Goal: Task Accomplishment & Management: Complete application form

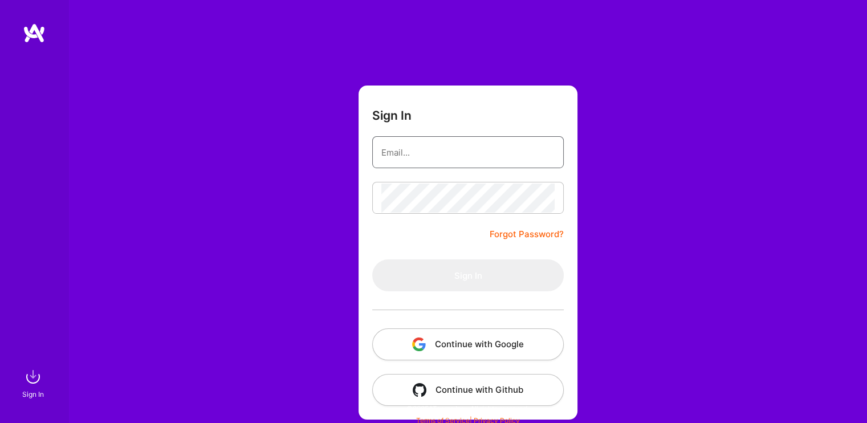
click at [434, 139] on input "email" at bounding box center [467, 152] width 173 height 29
click at [437, 145] on input "email" at bounding box center [467, 152] width 173 height 29
type input "[EMAIL_ADDRESS][DOMAIN_NAME]"
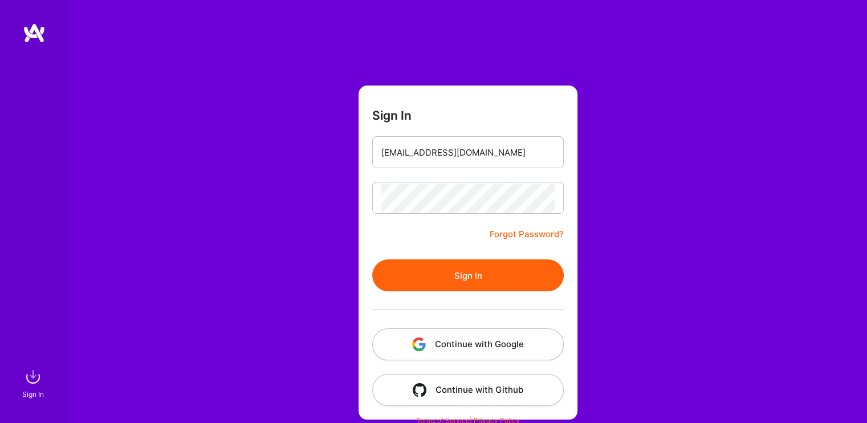
click at [483, 301] on div at bounding box center [468, 309] width 192 height 37
click at [487, 278] on button "Sign In" at bounding box center [468, 275] width 192 height 32
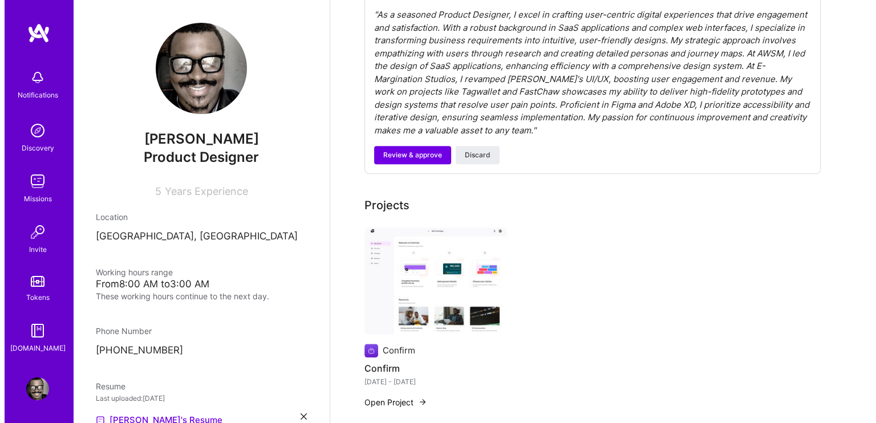
scroll to position [520, 0]
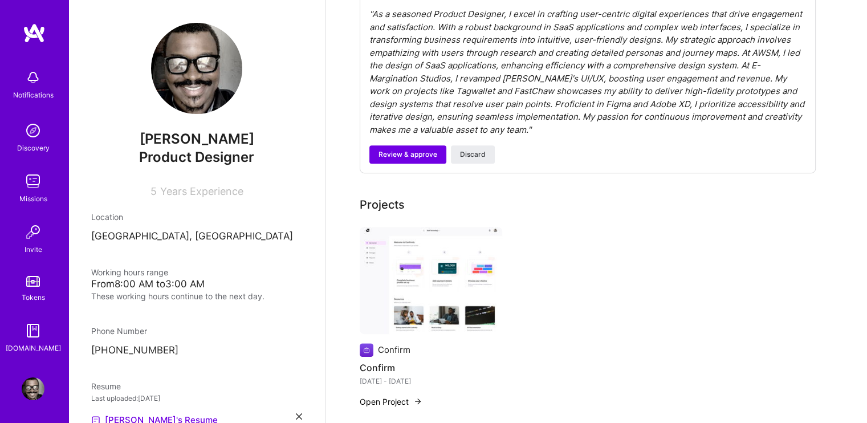
click at [397, 396] on button "Open Project" at bounding box center [391, 402] width 63 height 12
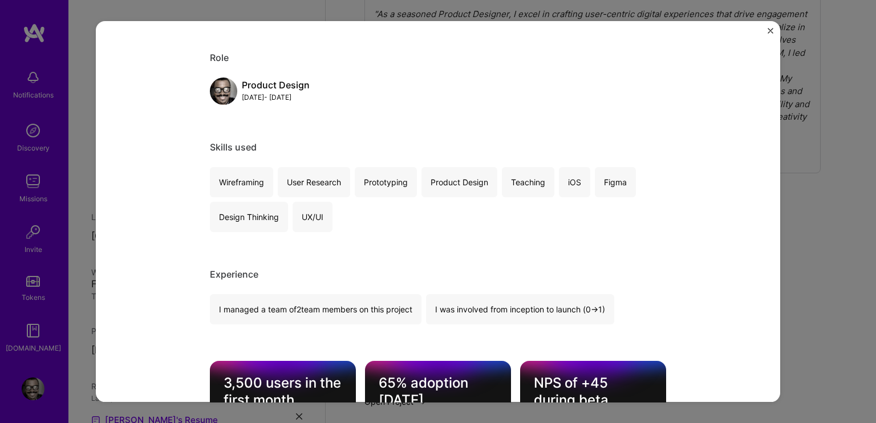
scroll to position [285, 0]
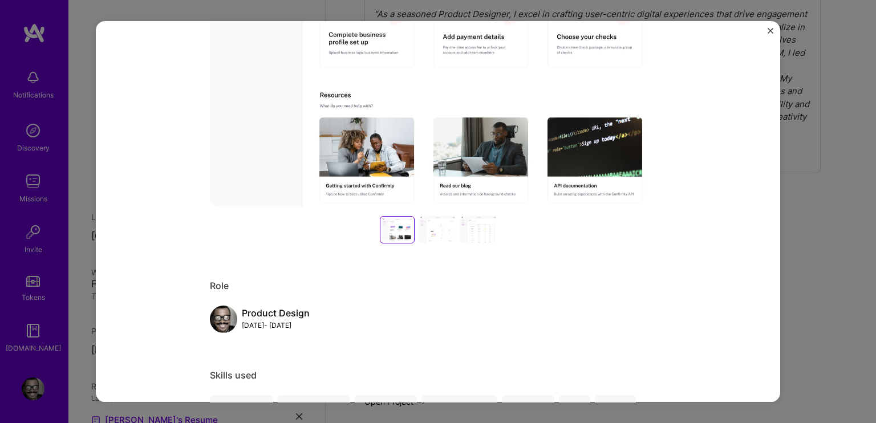
click at [434, 230] on div at bounding box center [437, 229] width 36 height 27
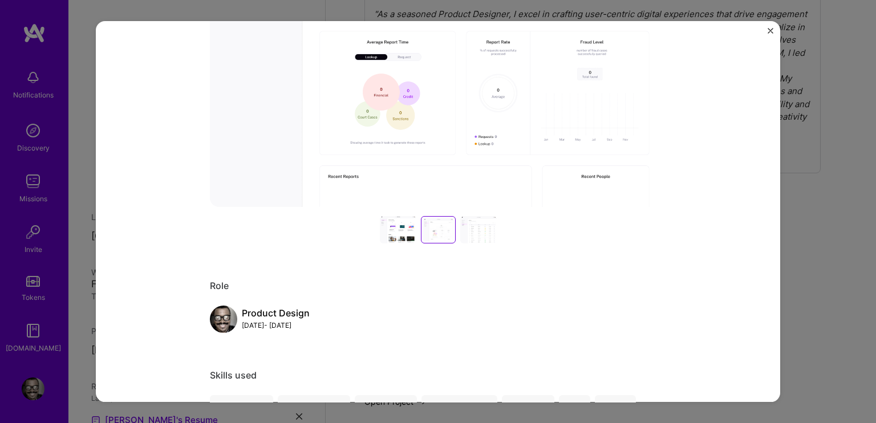
click at [471, 234] on div at bounding box center [478, 229] width 36 height 27
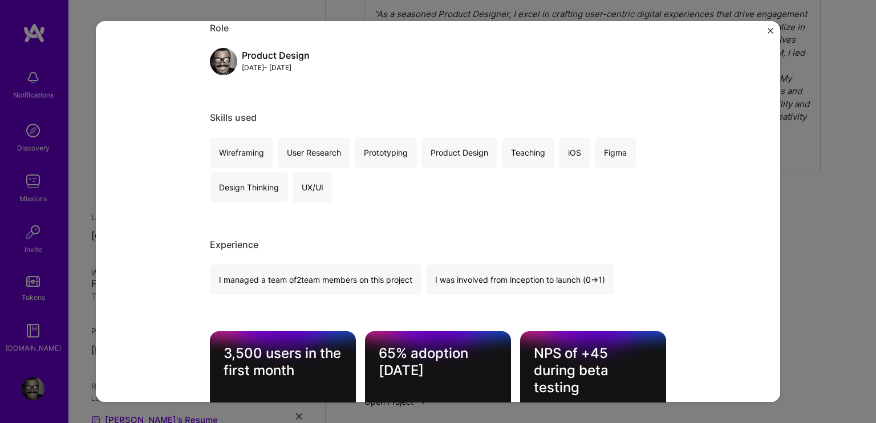
scroll to position [570, 0]
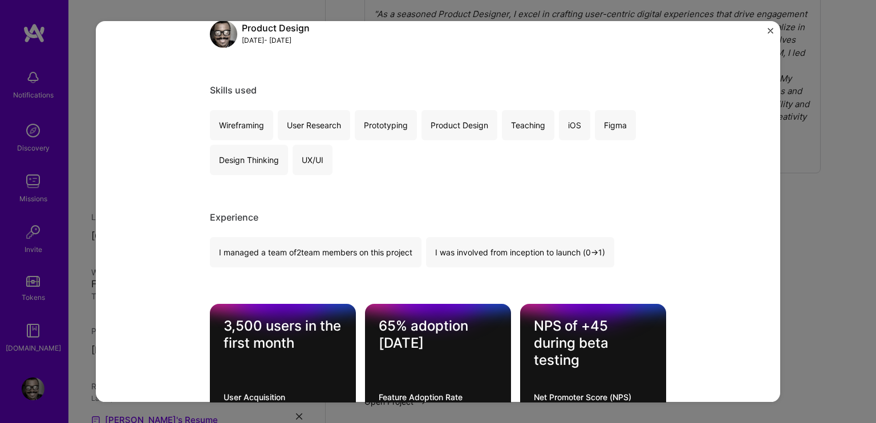
drag, startPoint x: 434, startPoint y: 252, endPoint x: 412, endPoint y: 217, distance: 41.6
drag, startPoint x: 412, startPoint y: 217, endPoint x: 161, endPoint y: 231, distance: 250.6
click at [161, 231] on div "Confirm Confirm B2B Project link Role Product Design Jan, 2025 - Feb, 2025 Skil…" at bounding box center [438, 211] width 684 height 381
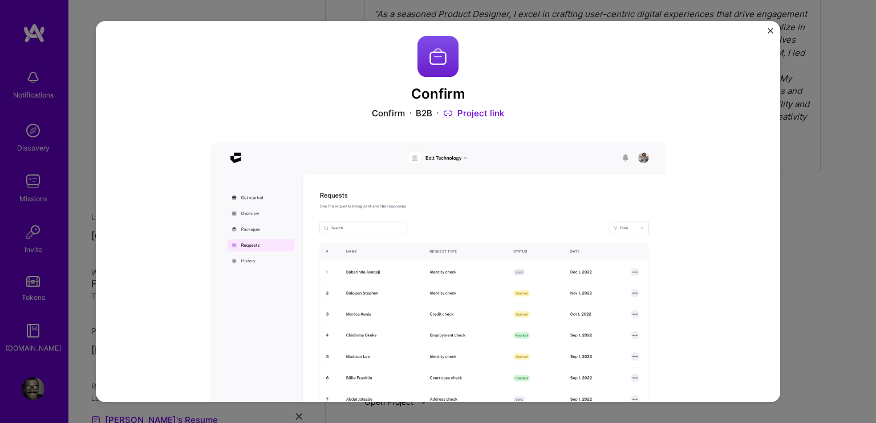
scroll to position [0, 0]
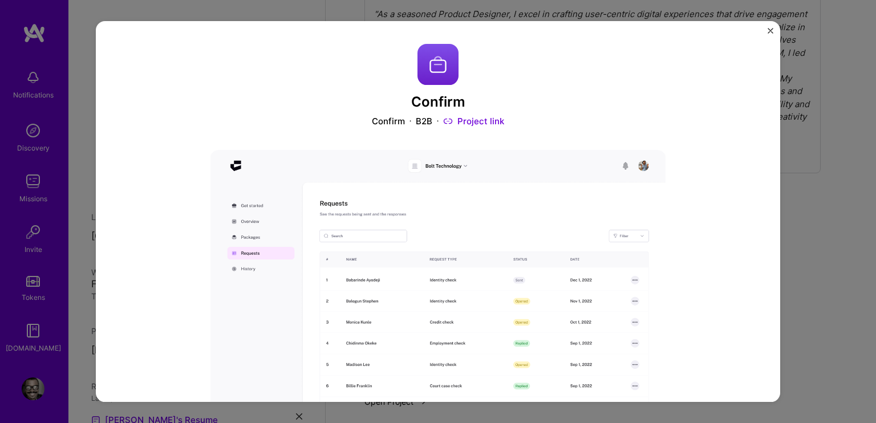
click at [490, 122] on link "Project link" at bounding box center [473, 121] width 61 height 12
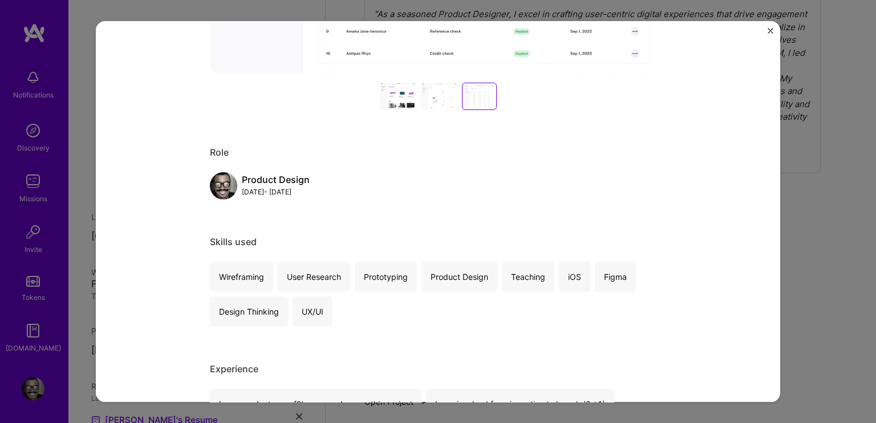
scroll to position [627, 0]
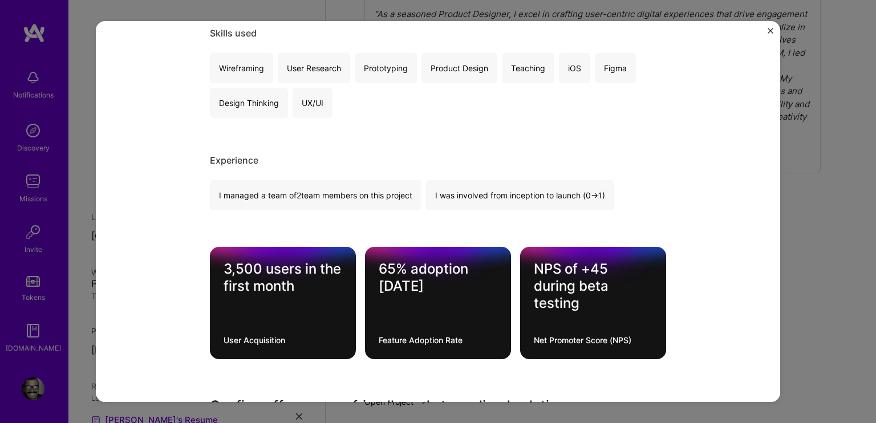
click at [543, 200] on div "I was involved from inception to launch (0 -> 1)" at bounding box center [520, 195] width 188 height 30
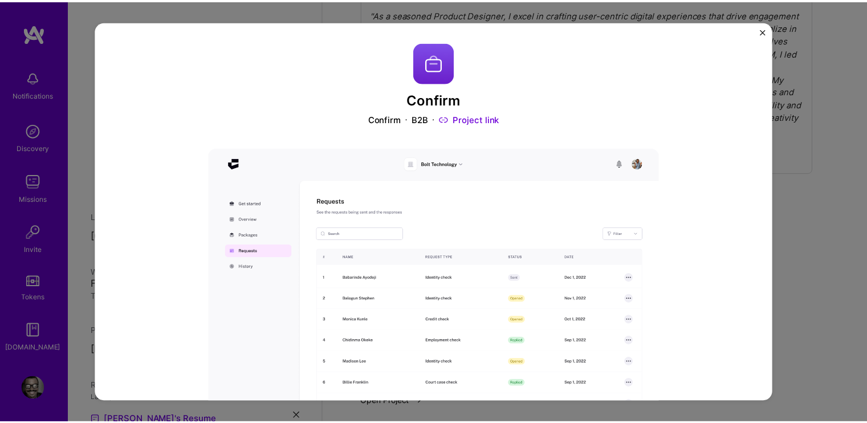
scroll to position [0, 0]
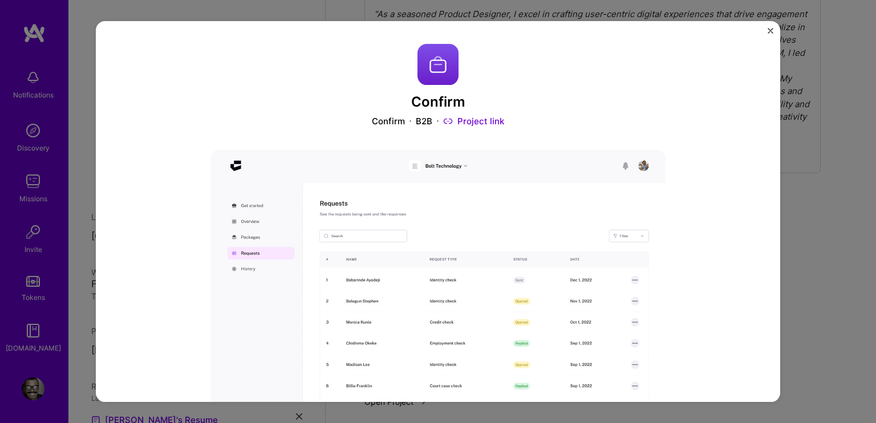
click at [855, 210] on div "Confirm Confirm B2B Project link Role Product Design Jan, 2025 - Feb, 2025 Skil…" at bounding box center [438, 211] width 876 height 423
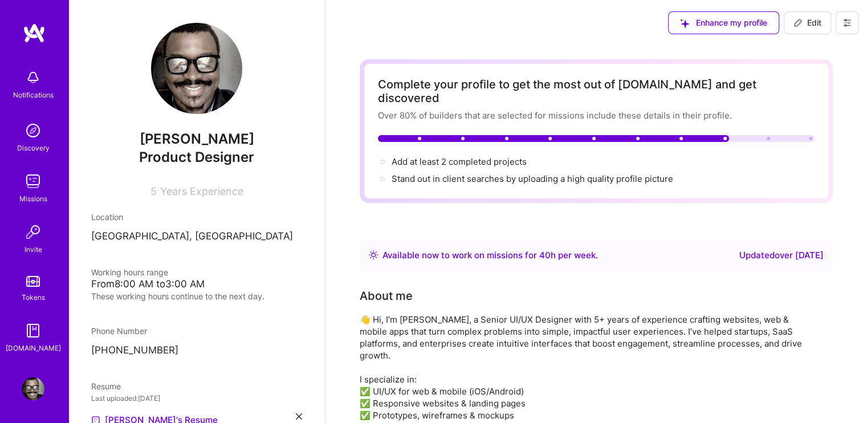
click at [796, 25] on icon at bounding box center [797, 22] width 9 height 9
select select "NG"
select select "Right Now"
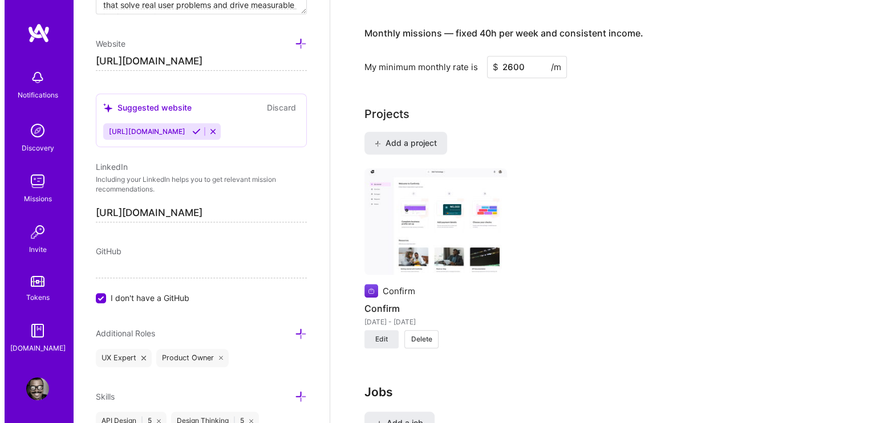
scroll to position [1026, 0]
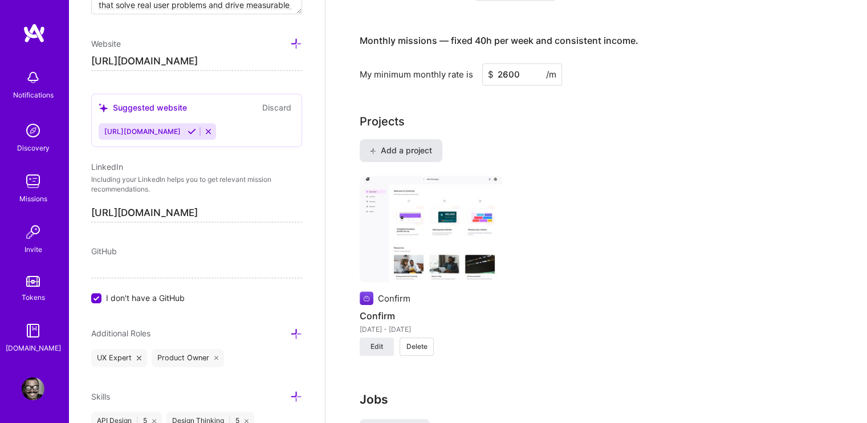
click at [413, 145] on span "Add a project" at bounding box center [401, 150] width 62 height 11
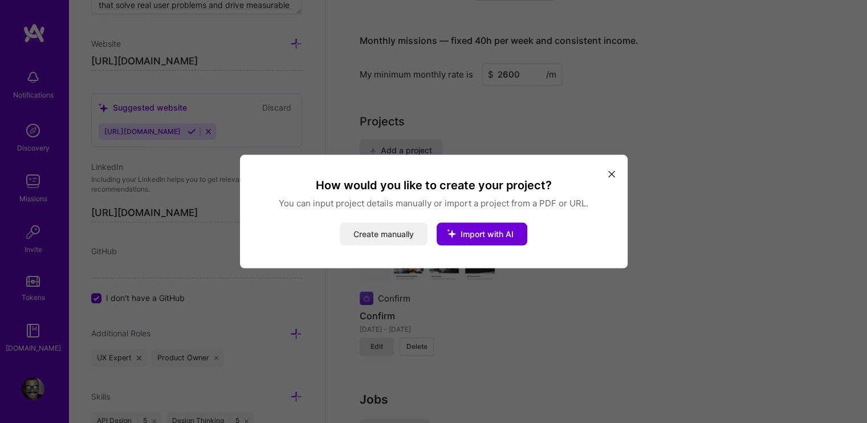
click at [406, 235] on button "Create manually" at bounding box center [384, 234] width 88 height 23
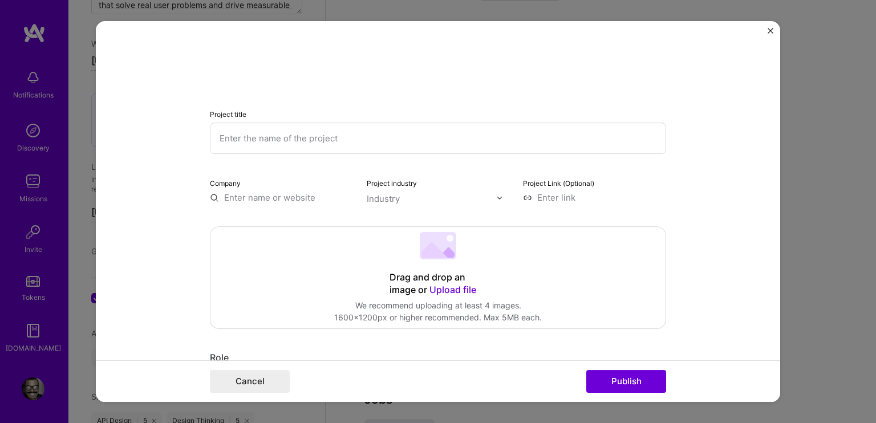
click at [328, 141] on input "text" at bounding box center [438, 138] width 456 height 31
click at [305, 132] on input "text" at bounding box center [438, 138] width 456 height 31
type input "Garvy"
click at [272, 197] on input "text" at bounding box center [281, 198] width 143 height 12
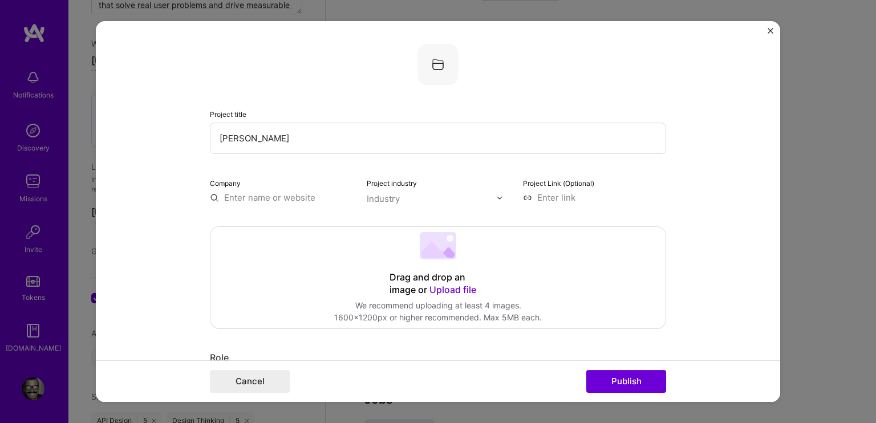
click at [227, 193] on input "text" at bounding box center [281, 198] width 143 height 12
paste input "https://johnigbogbo.framer.website/garvy"
type input "https://johnigbogbo.framer.website/garvy"
paste input "https://johnigbogbo.framer.website/garvy"
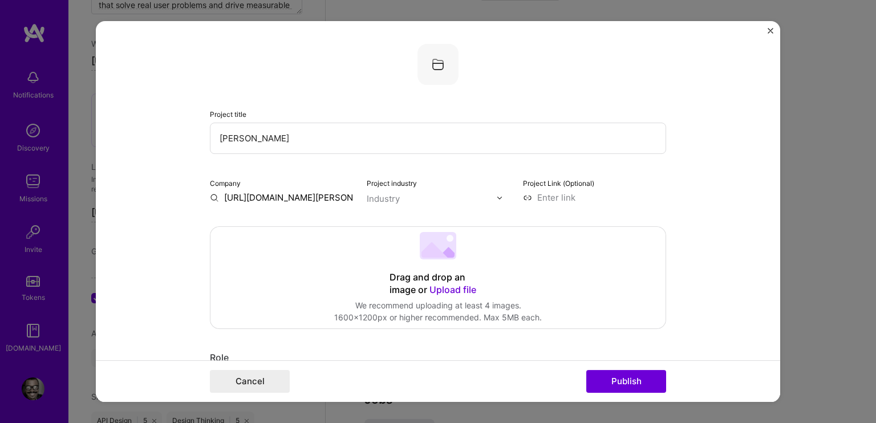
scroll to position [0, 39]
type input "https://johnigbogbo.framer.website/garvy"
click at [408, 198] on input "text" at bounding box center [432, 199] width 130 height 12
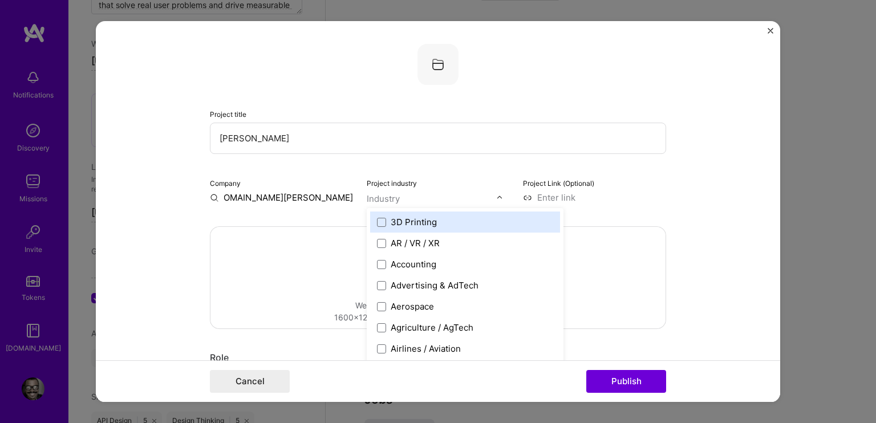
scroll to position [0, 0]
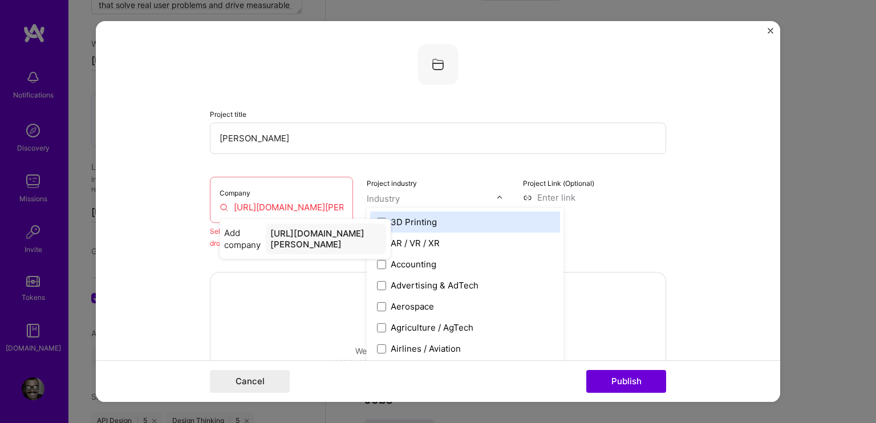
click at [166, 225] on form "Project title Garvy Company https://johnigbogbo.framer.website/garvy Add compan…" at bounding box center [438, 211] width 684 height 381
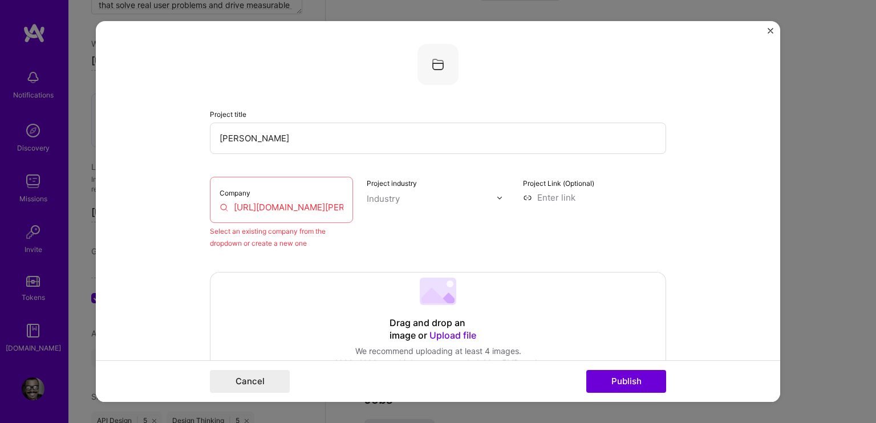
click at [315, 203] on input "https://johnigbogbo.framer.website/garvy" at bounding box center [281, 207] width 124 height 12
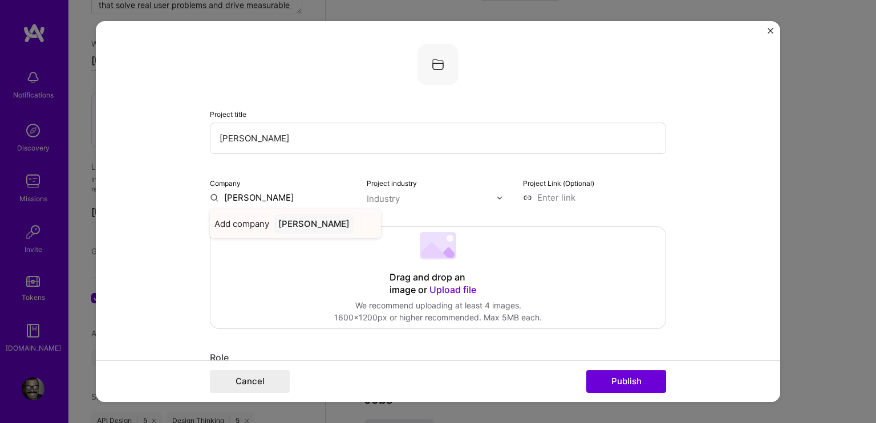
type input "Garvy"
click at [287, 229] on div "Garvy" at bounding box center [314, 224] width 80 height 20
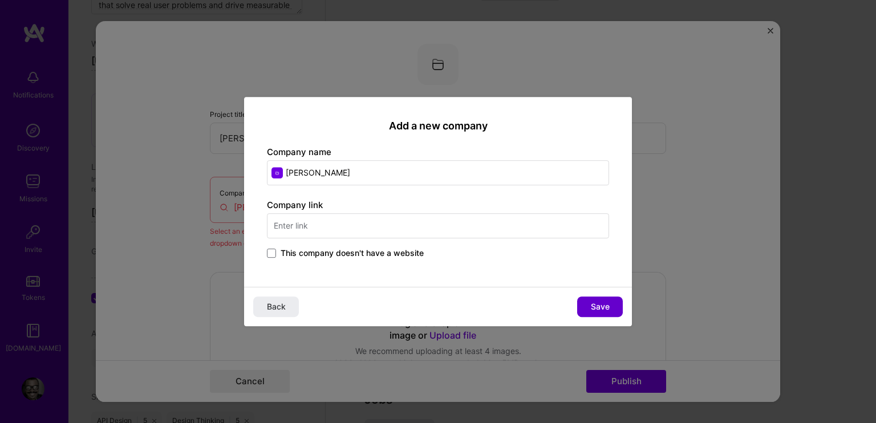
click at [591, 306] on span "Save" at bounding box center [600, 306] width 19 height 11
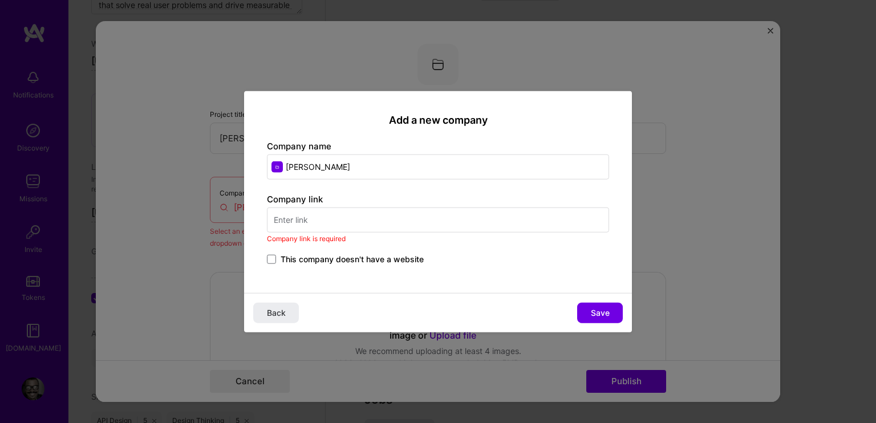
click at [302, 216] on input "text" at bounding box center [438, 219] width 342 height 25
click at [274, 257] on span at bounding box center [271, 258] width 9 height 9
click at [0, 0] on input "This company doesn't have a website" at bounding box center [0, 0] width 0 height 0
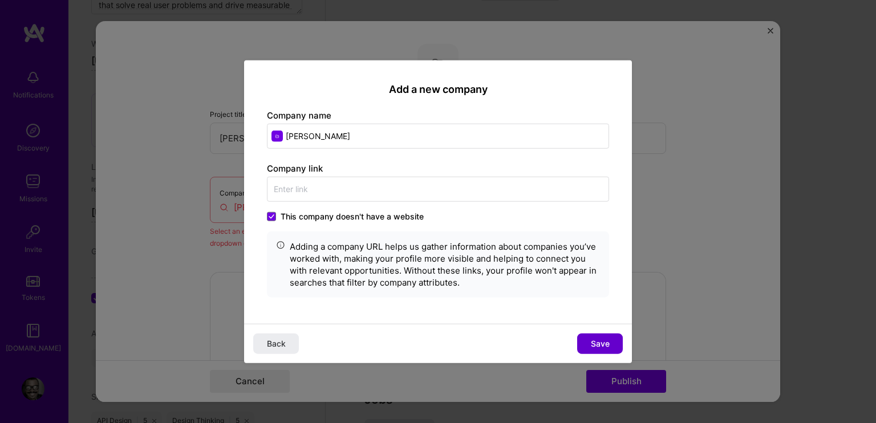
click at [595, 341] on span "Save" at bounding box center [600, 342] width 19 height 11
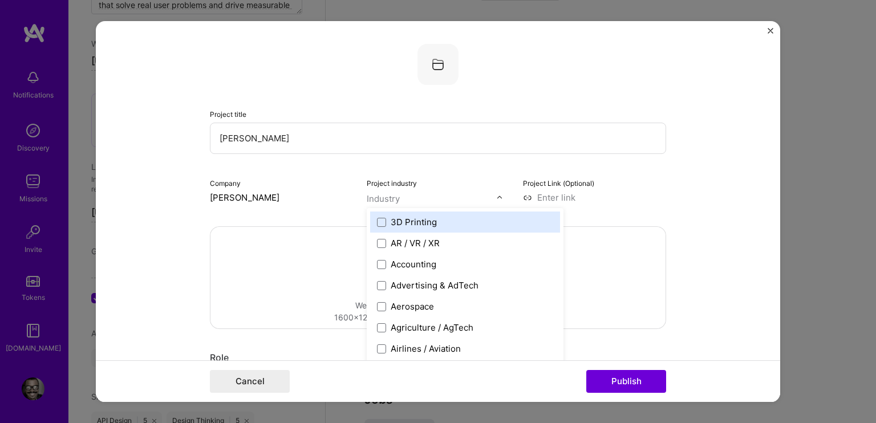
click at [410, 195] on input "text" at bounding box center [432, 199] width 130 height 12
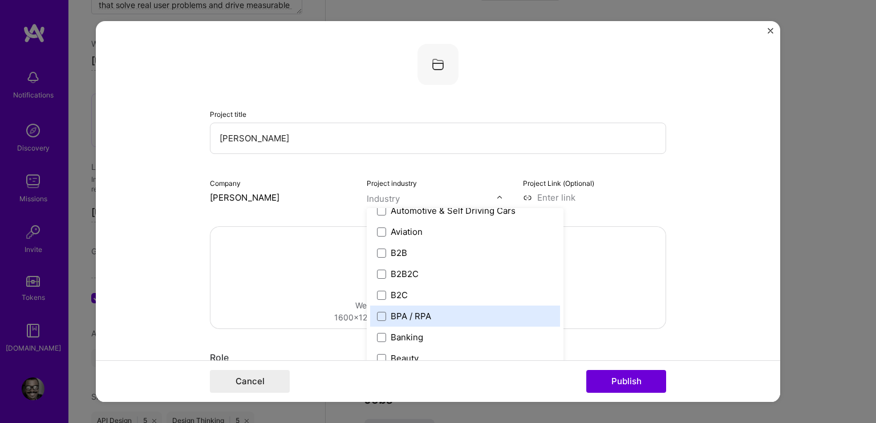
scroll to position [285, 0]
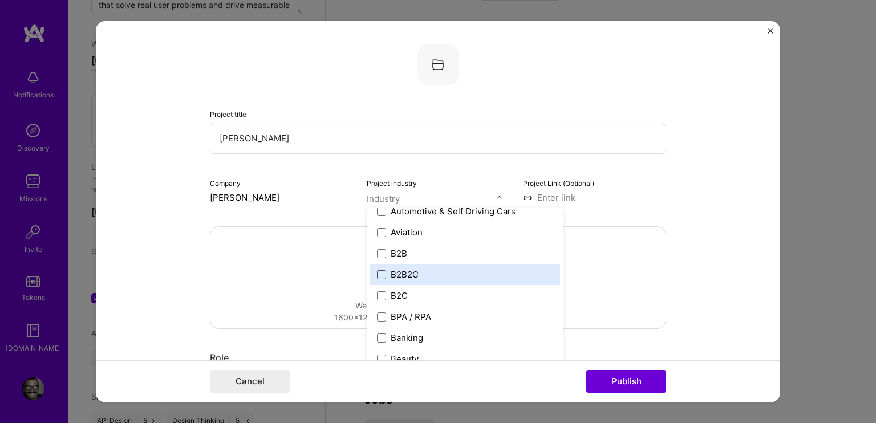
click at [377, 273] on span at bounding box center [381, 274] width 9 height 9
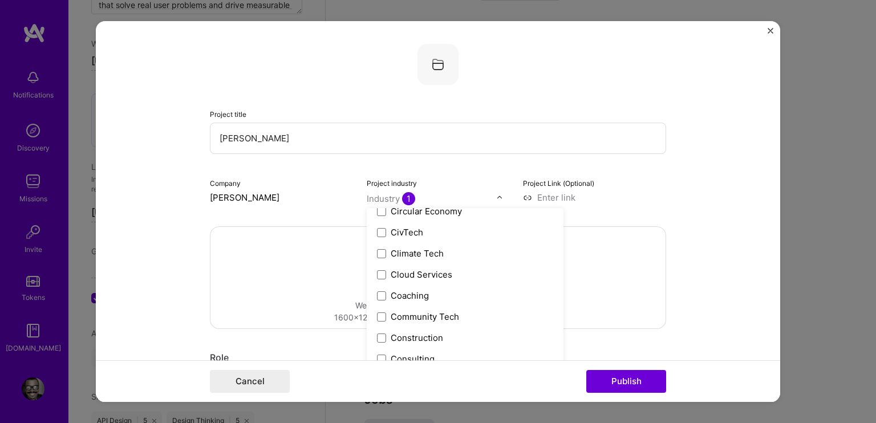
scroll to position [627, 0]
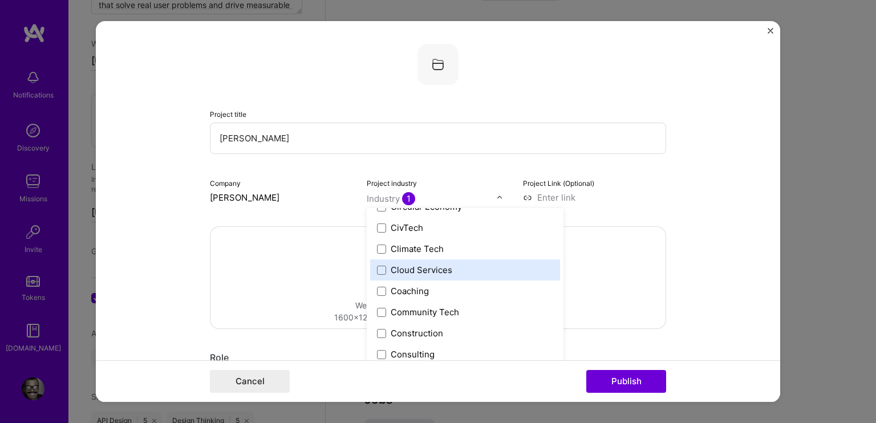
click at [382, 267] on label "Cloud Services" at bounding box center [465, 270] width 176 height 12
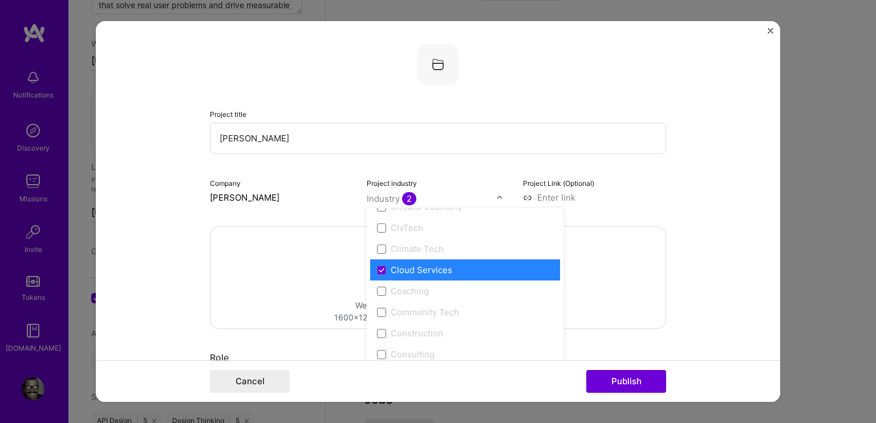
click at [382, 267] on label "Cloud Services" at bounding box center [465, 270] width 176 height 12
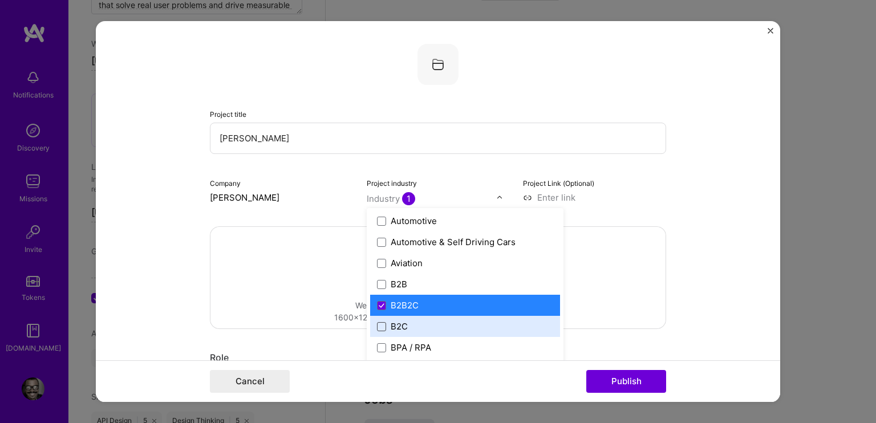
scroll to position [285, 0]
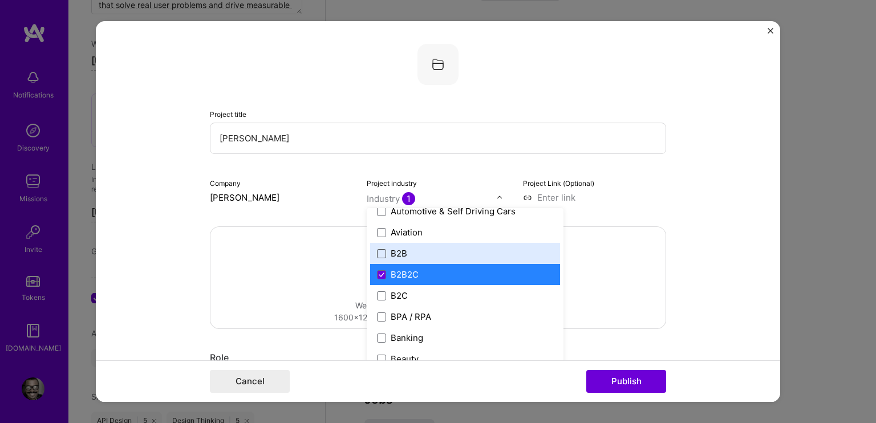
click at [378, 252] on span at bounding box center [381, 253] width 9 height 9
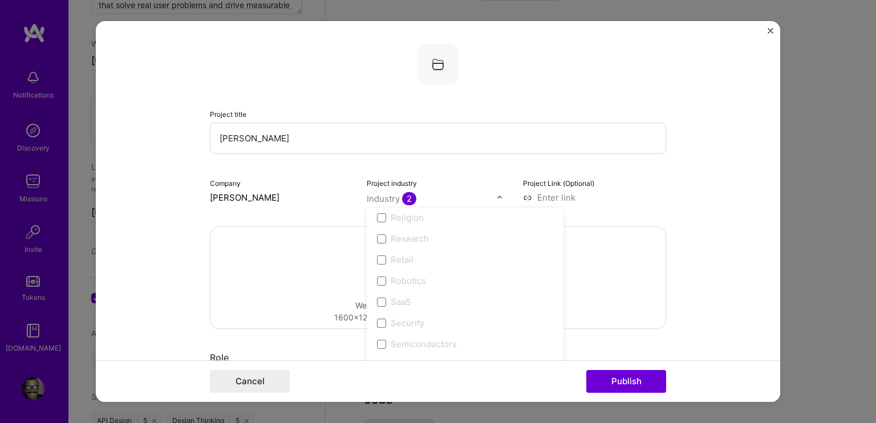
scroll to position [2196, 0]
click at [379, 301] on span at bounding box center [381, 304] width 9 height 9
click at [663, 201] on form "Project title Garvy Company Garvy Project industry option B2B, selected. option…" at bounding box center [438, 211] width 684 height 381
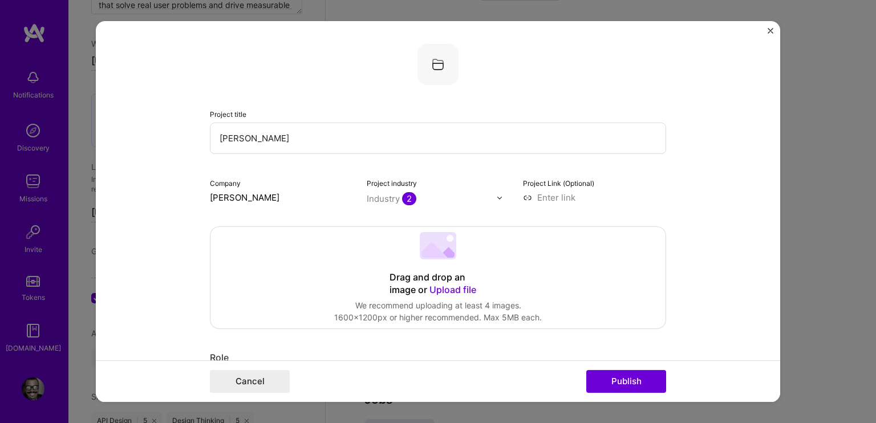
click at [554, 195] on input at bounding box center [594, 198] width 143 height 12
paste input "https://johnigbogbo.framer.website/garvy"
type input "https://johnigbogbo.framer.website/garvy"
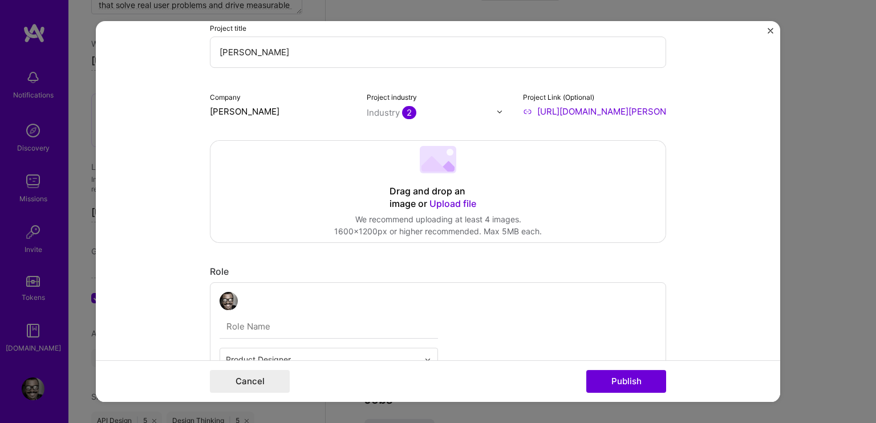
scroll to position [171, 0]
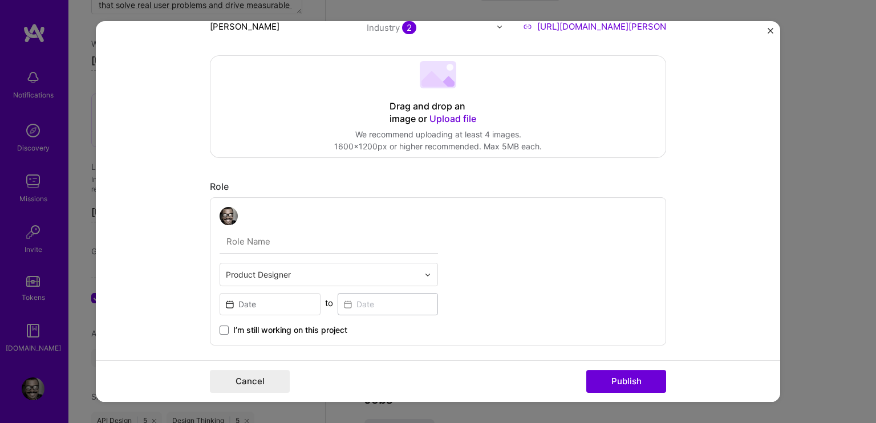
click at [446, 115] on span "Upload file" at bounding box center [452, 118] width 47 height 11
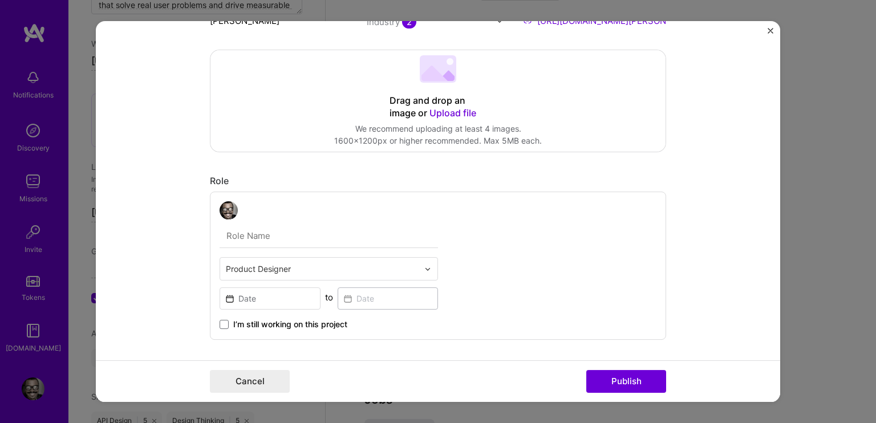
scroll to position [57, 0]
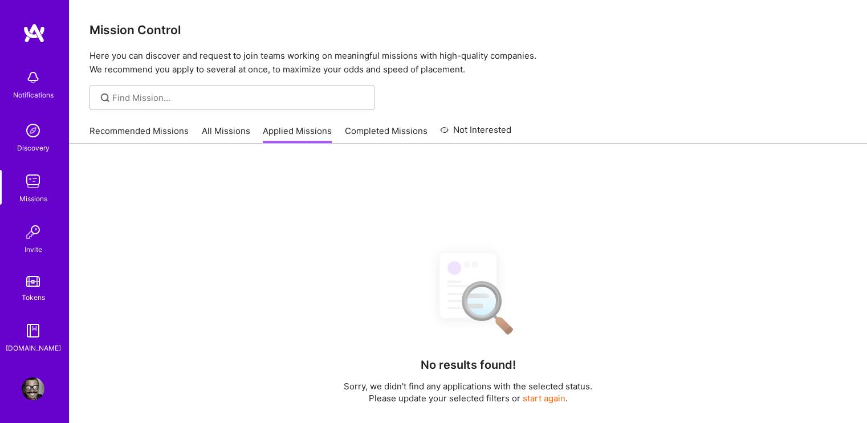
click at [235, 125] on link "All Missions" at bounding box center [226, 134] width 48 height 19
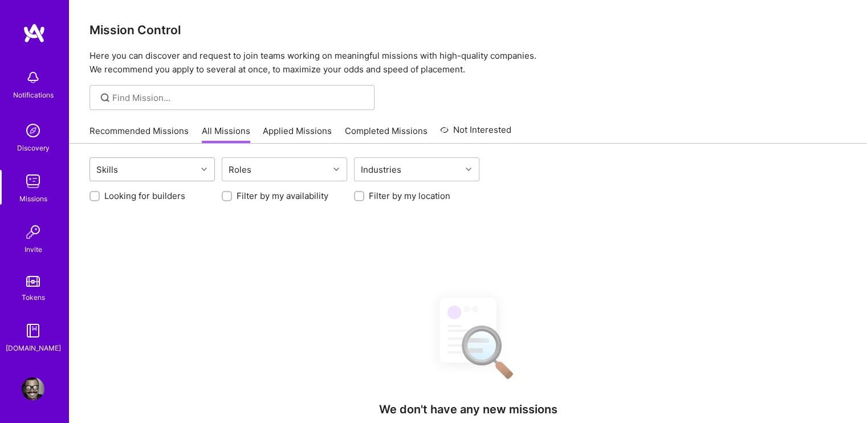
click at [190, 180] on div "Skills" at bounding box center [143, 169] width 107 height 23
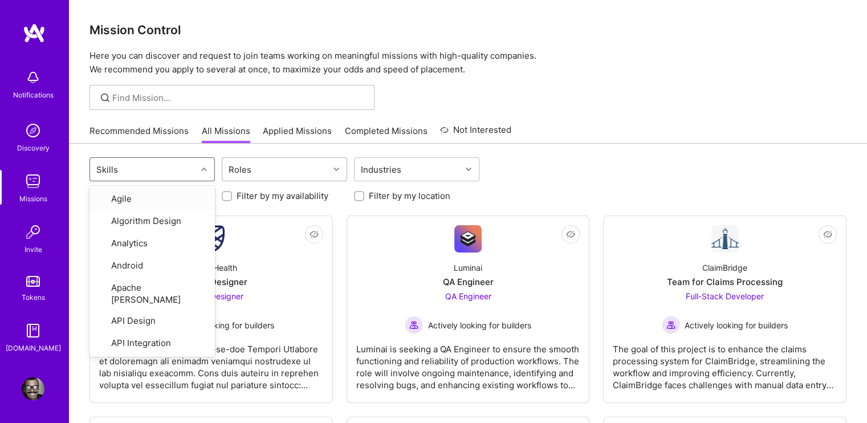
click at [278, 168] on div "Roles" at bounding box center [275, 169] width 107 height 23
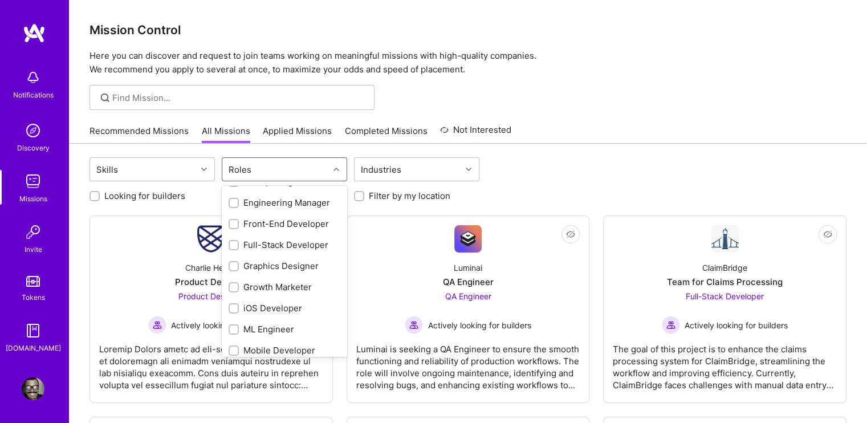
scroll to position [445, 0]
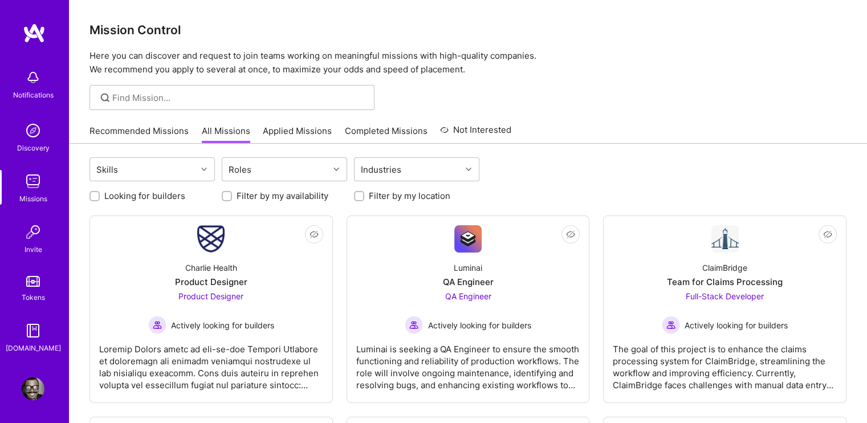
click at [502, 160] on div "Skills Roles Industries" at bounding box center [467, 170] width 757 height 27
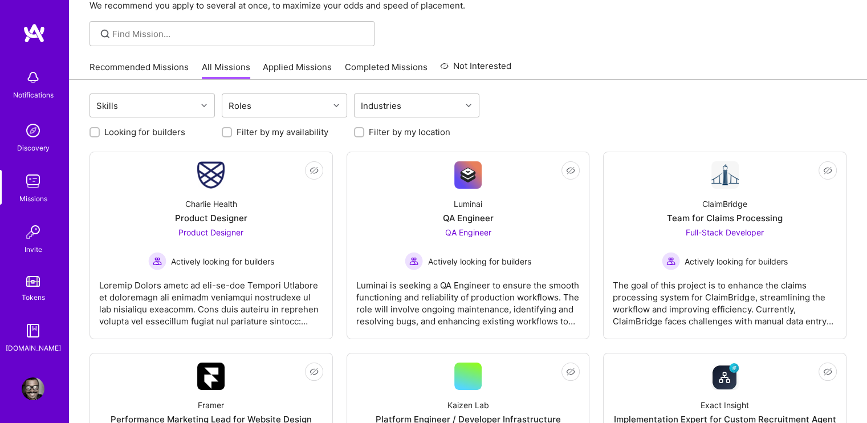
scroll to position [57, 0]
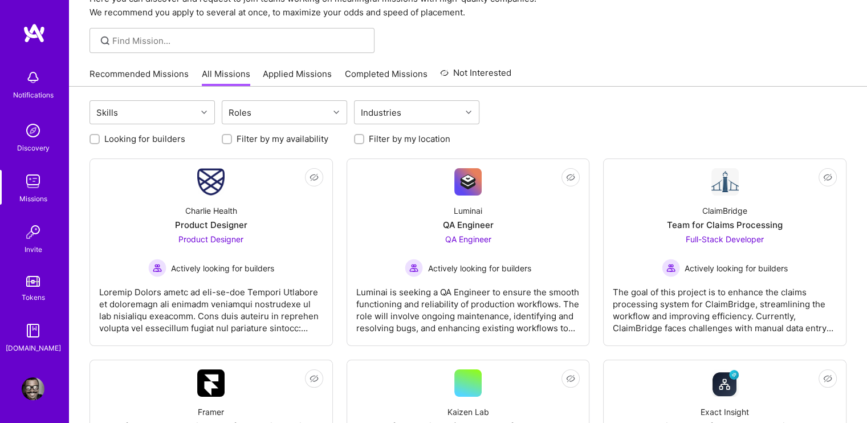
click at [298, 107] on div "Roles" at bounding box center [275, 112] width 107 height 23
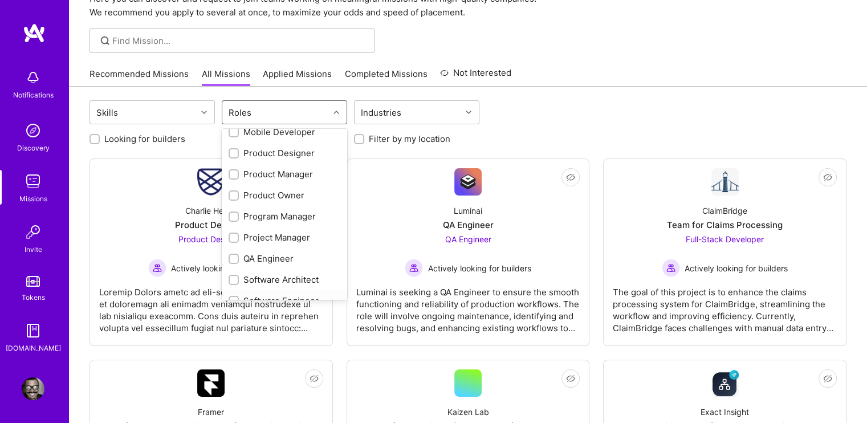
scroll to position [388, 0]
click at [233, 156] on input "checkbox" at bounding box center [235, 156] width 8 height 8
checkbox input "true"
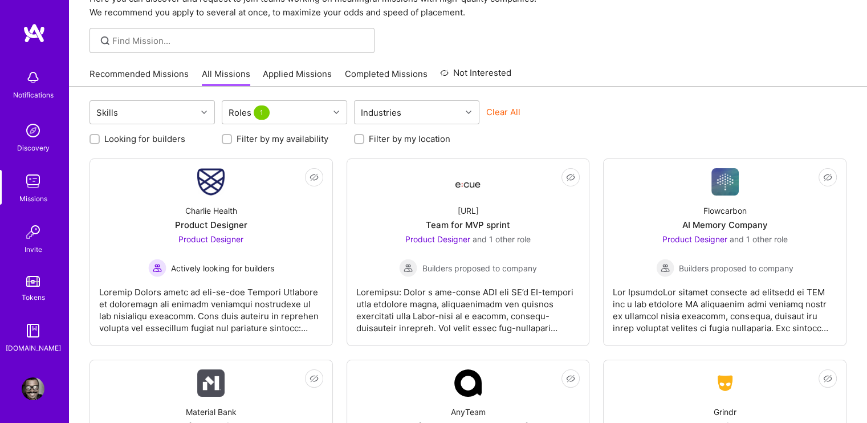
click at [588, 101] on div "Skills Roles 1 Industries Clear All" at bounding box center [467, 113] width 757 height 27
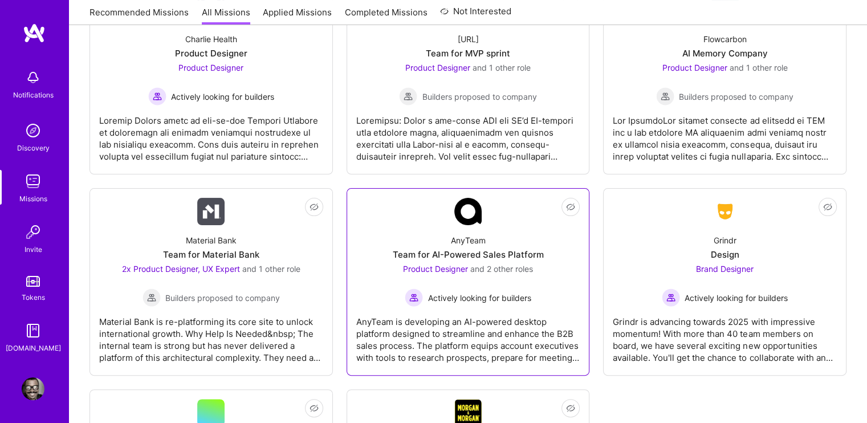
scroll to position [237, 0]
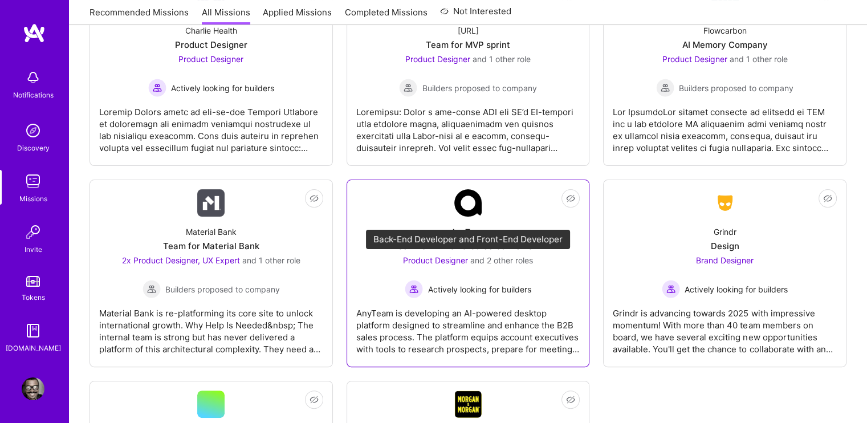
drag, startPoint x: 433, startPoint y: 258, endPoint x: 442, endPoint y: 285, distance: 28.3
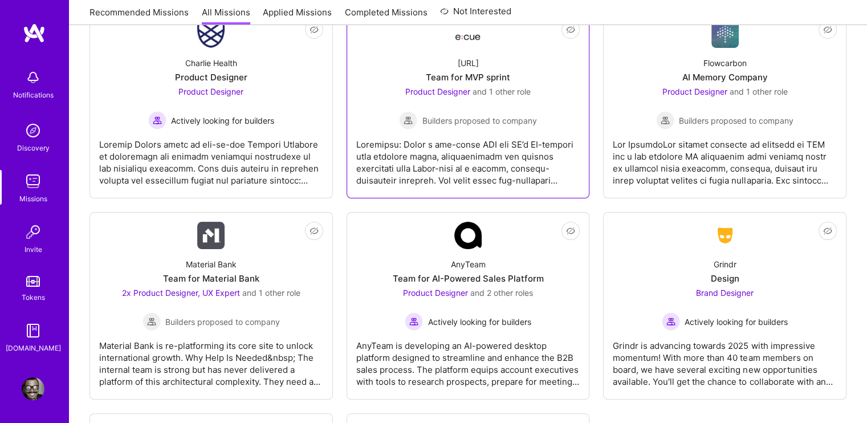
scroll to position [123, 0]
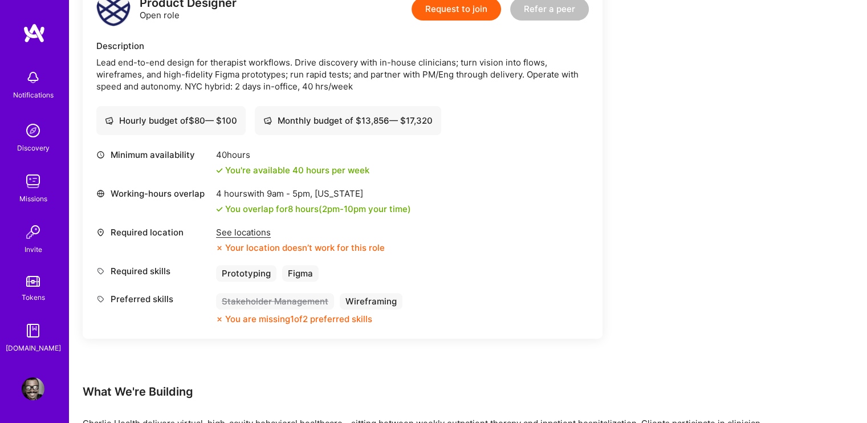
scroll to position [342, 0]
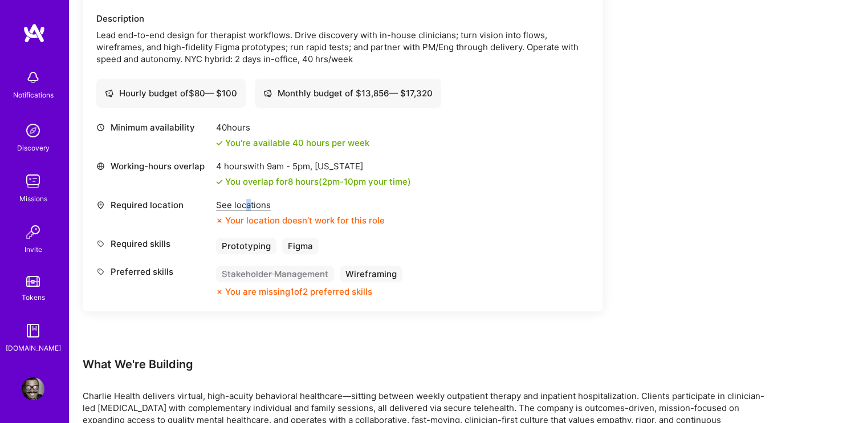
click at [248, 200] on div "See locations" at bounding box center [300, 205] width 169 height 12
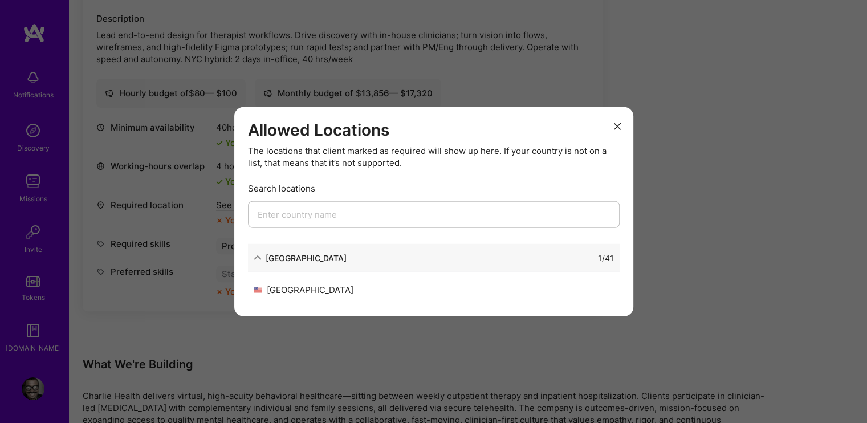
click at [369, 337] on div "Allowed Locations The locations that client marked as required will show up her…" at bounding box center [433, 211] width 867 height 423
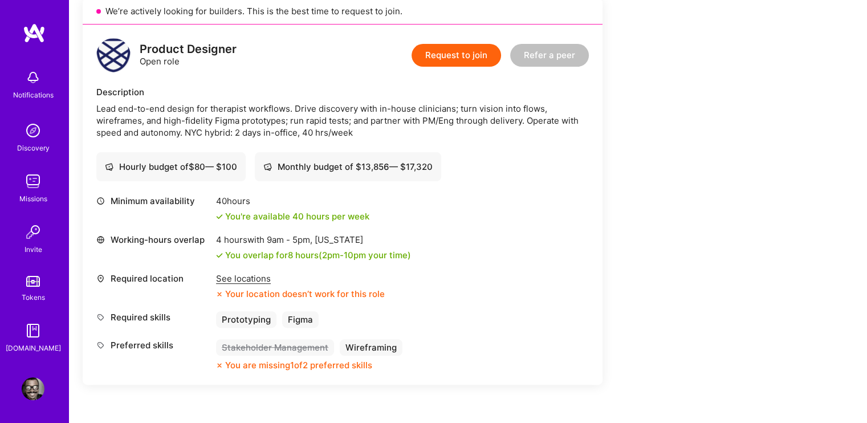
scroll to position [244, 0]
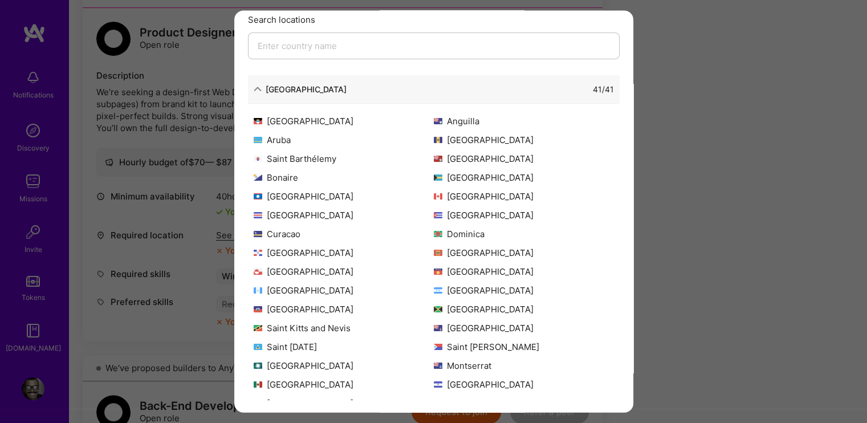
click at [795, 164] on div "Allowed Locations The locations that client marked as required will show up her…" at bounding box center [433, 211] width 867 height 423
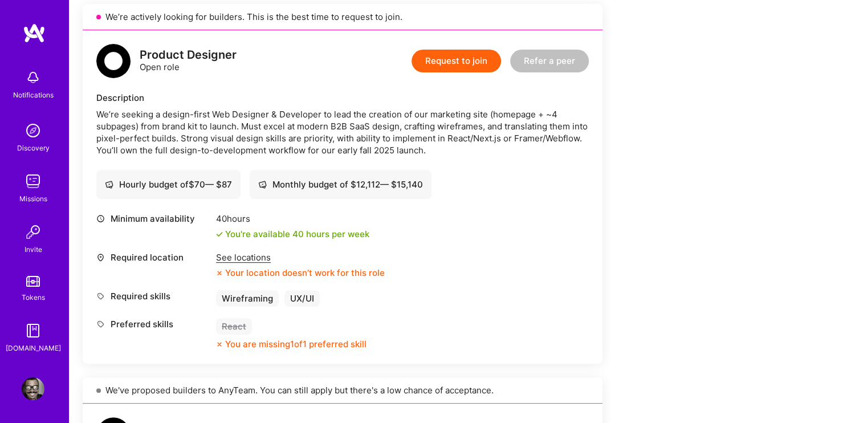
scroll to position [285, 0]
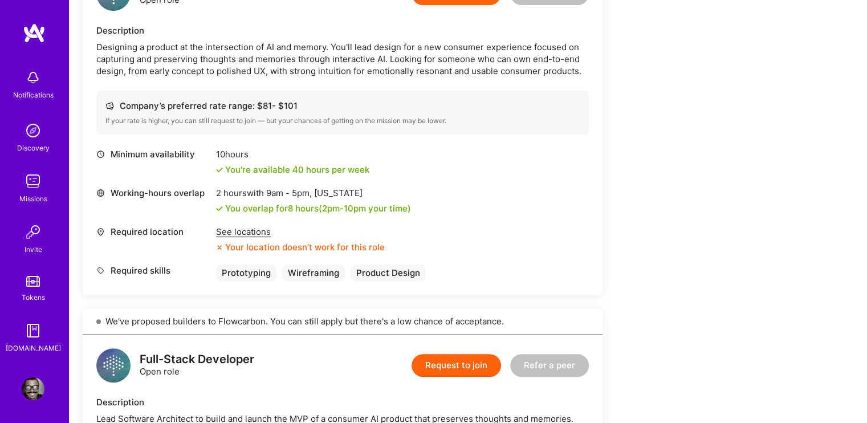
scroll to position [342, 0]
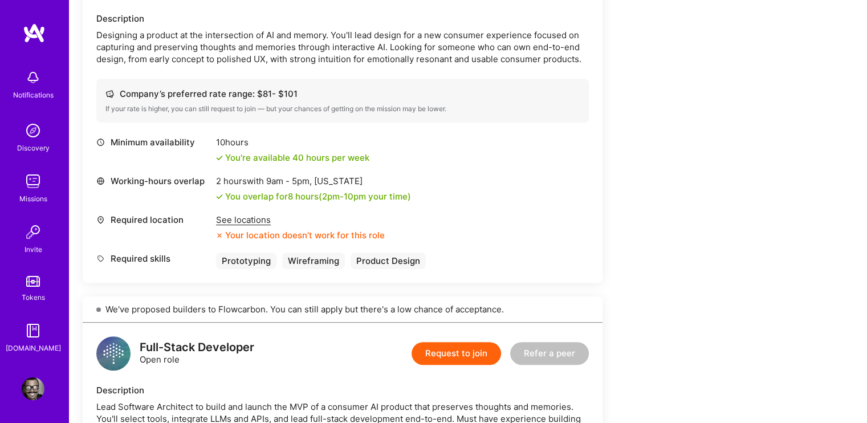
click at [246, 219] on div "See locations" at bounding box center [300, 220] width 169 height 12
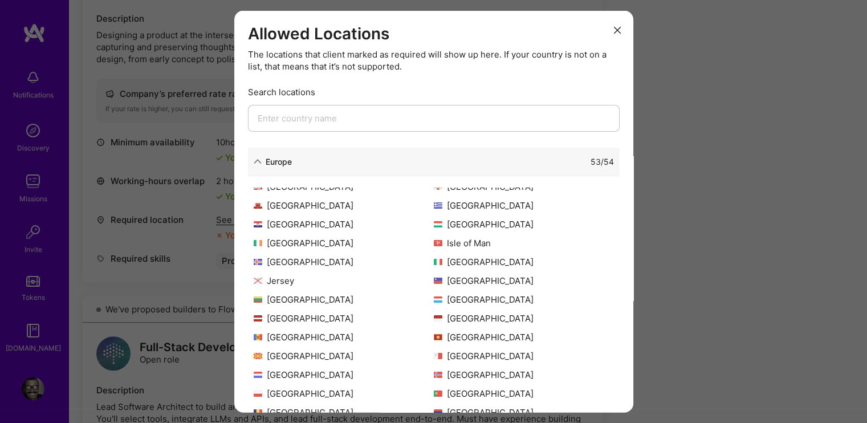
scroll to position [223, 0]
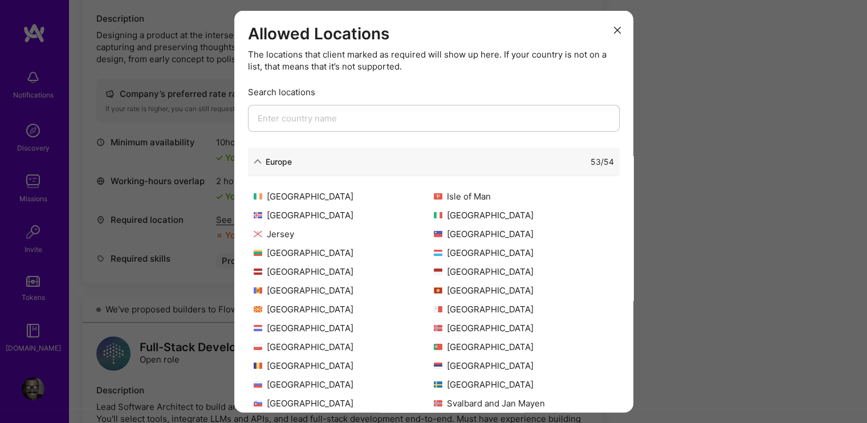
click at [701, 150] on div "Allowed Locations The locations that client marked as required will show up her…" at bounding box center [433, 211] width 867 height 423
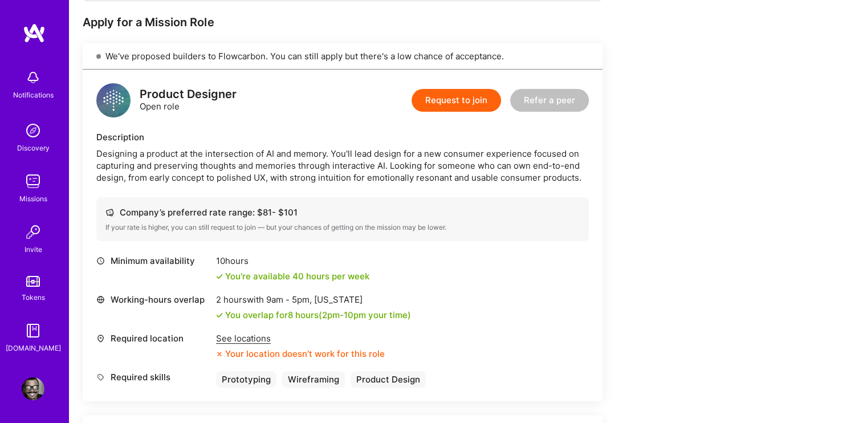
scroll to position [228, 0]
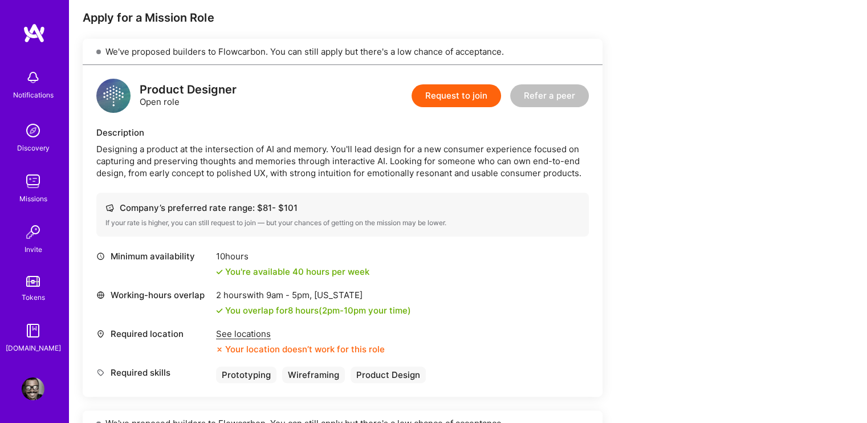
click at [234, 334] on div "See locations" at bounding box center [300, 334] width 169 height 12
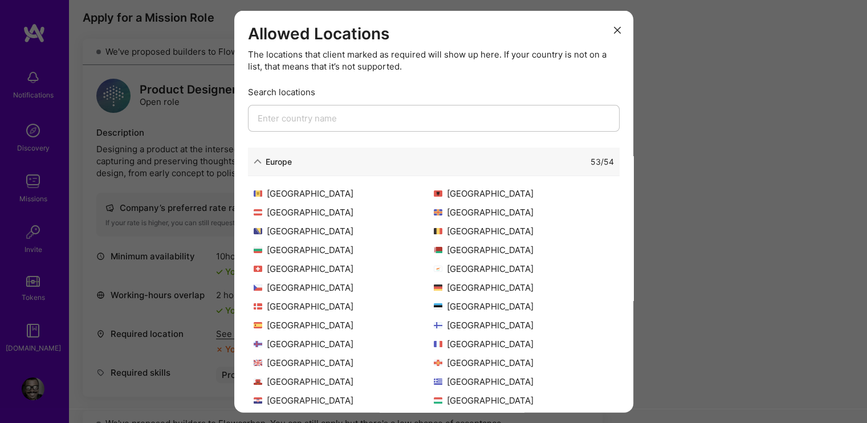
scroll to position [223, 0]
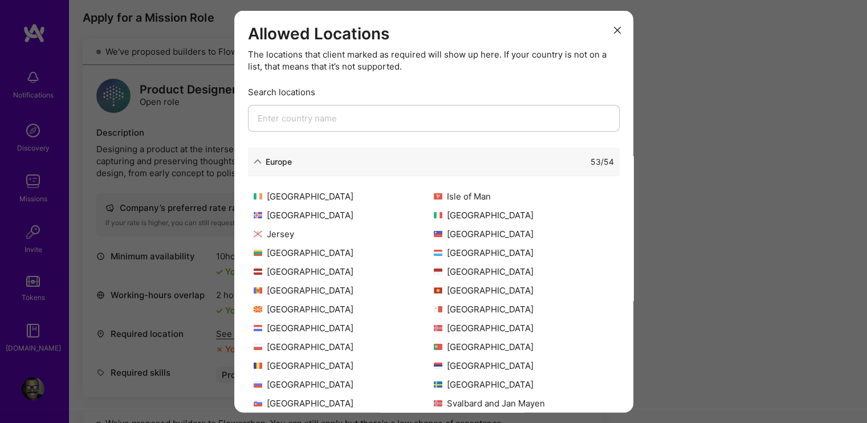
click at [808, 202] on div "Allowed Locations The locations that client marked as required will show up her…" at bounding box center [433, 211] width 867 height 423
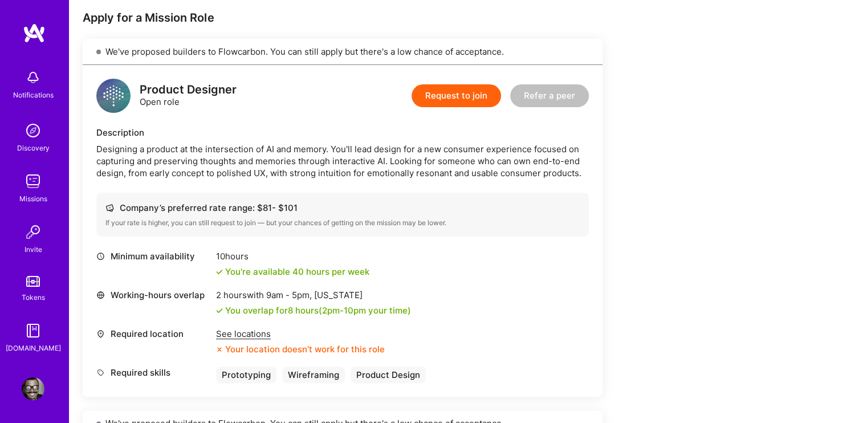
click at [445, 98] on button "Request to join" at bounding box center [456, 95] width 89 height 23
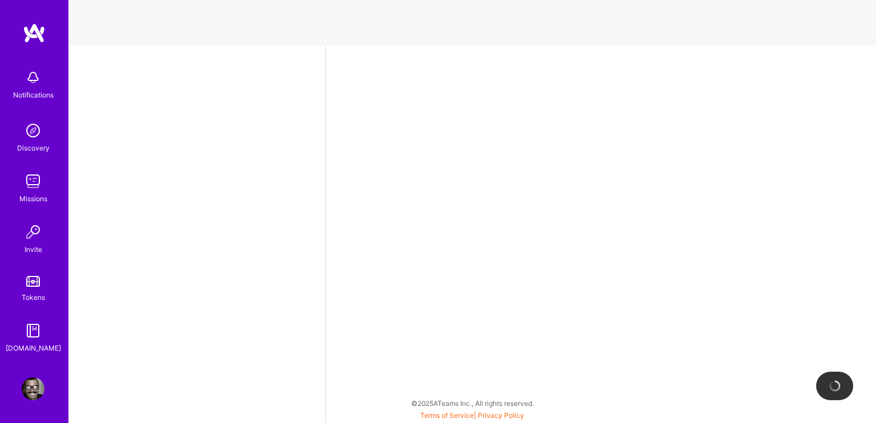
select select "NG"
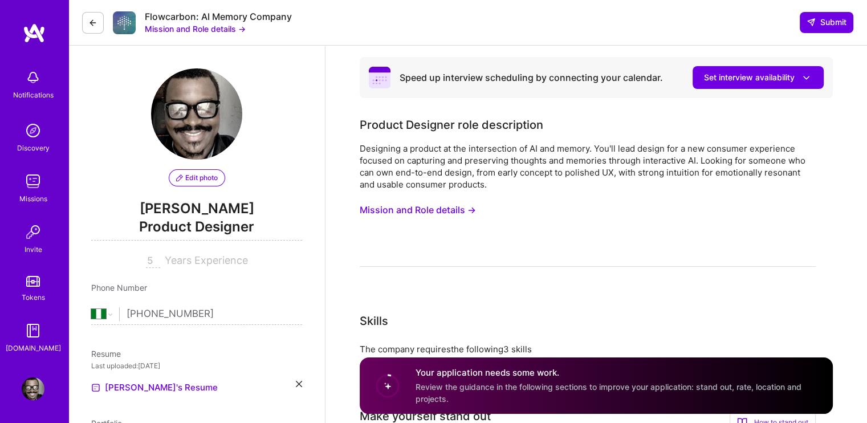
click at [152, 263] on input "5" at bounding box center [153, 261] width 14 height 14
type input "5"
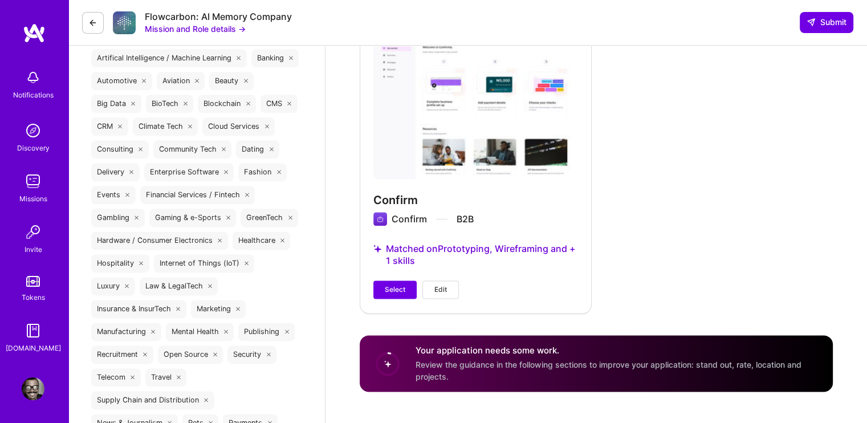
scroll to position [1403, 0]
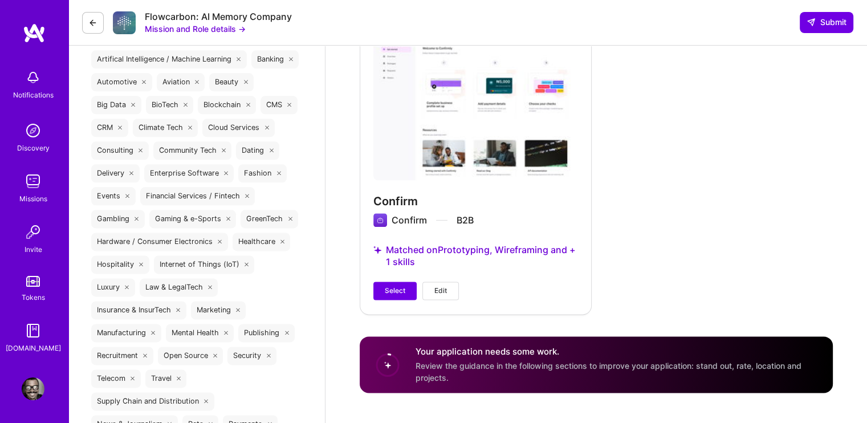
click at [613, 365] on span "Review the guidance in the following sections to improve your application: stan…" at bounding box center [609, 372] width 386 height 22
click at [584, 353] on h4 "Your application needs some work." at bounding box center [618, 351] width 404 height 12
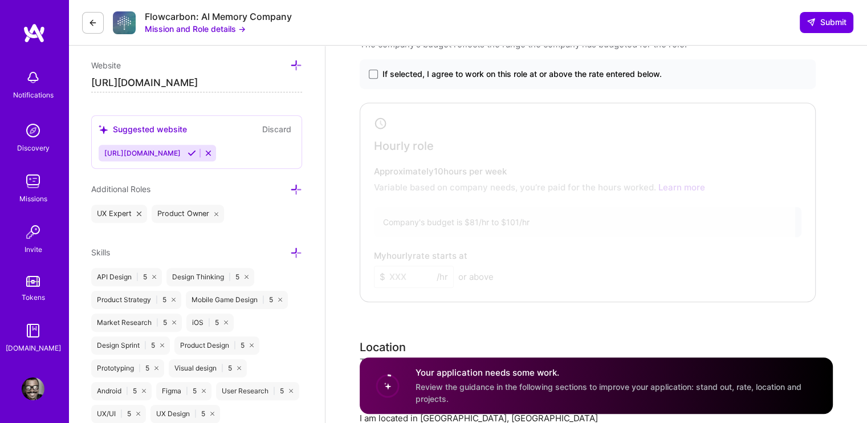
scroll to position [548, 0]
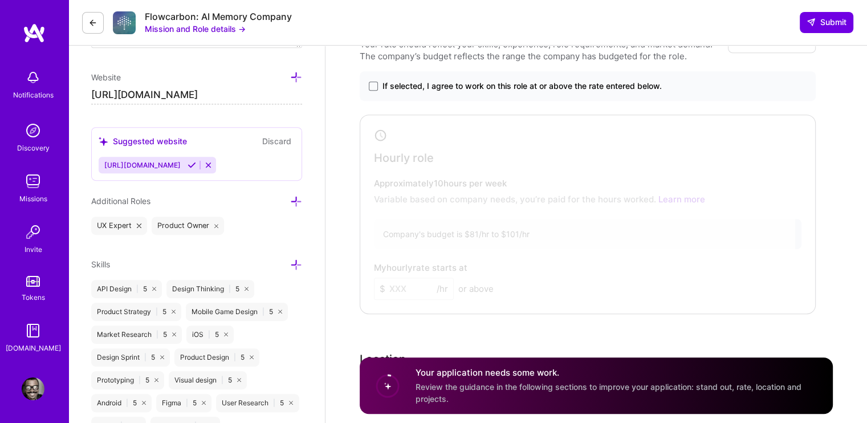
click at [433, 196] on div at bounding box center [579, 212] width 432 height 188
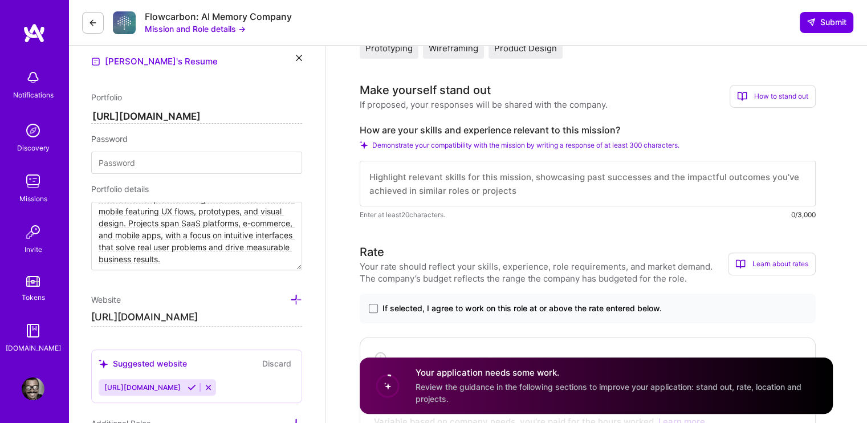
scroll to position [320, 0]
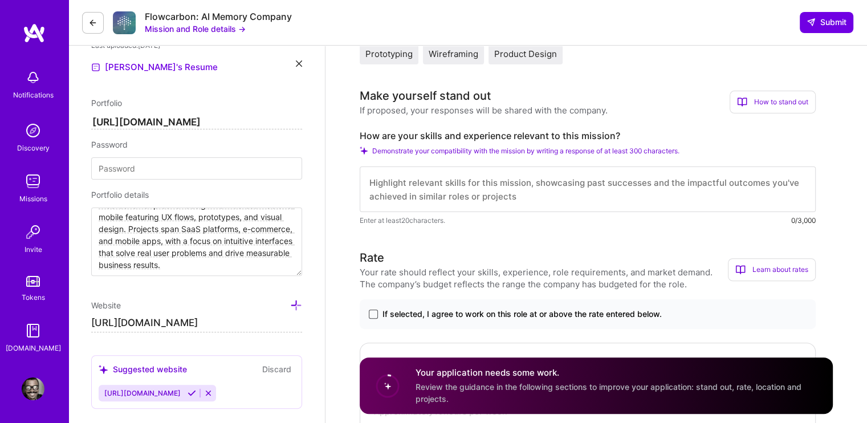
click at [374, 312] on span at bounding box center [373, 314] width 9 height 9
click at [0, 0] on input "If selected, I agree to work on this role at or above the rate entered below." at bounding box center [0, 0] width 0 height 0
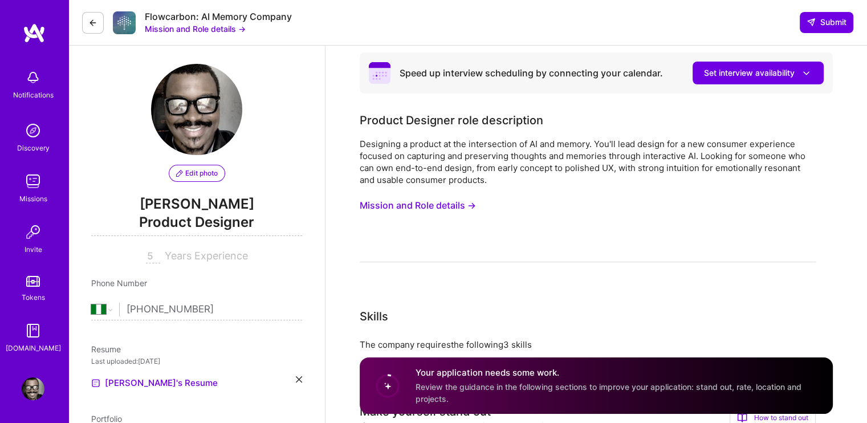
scroll to position [0, 0]
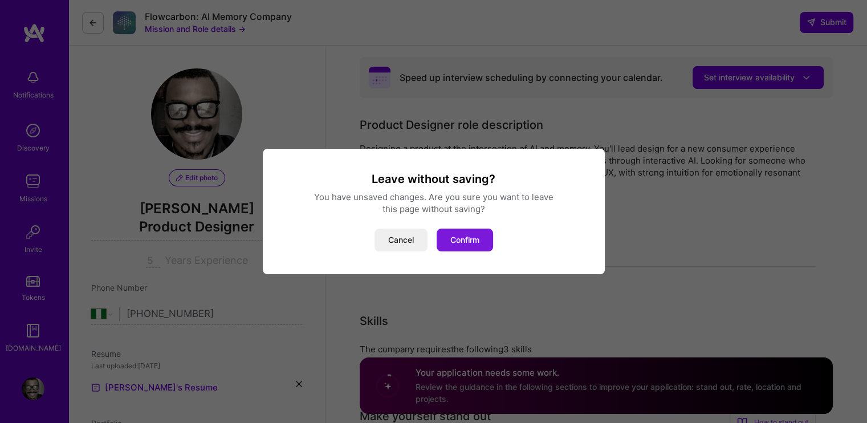
click at [469, 233] on button "Confirm" at bounding box center [465, 240] width 56 height 23
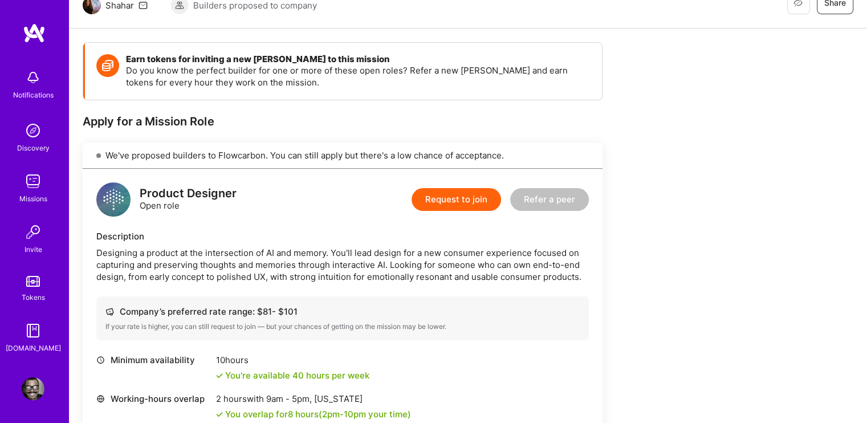
scroll to position [114, 0]
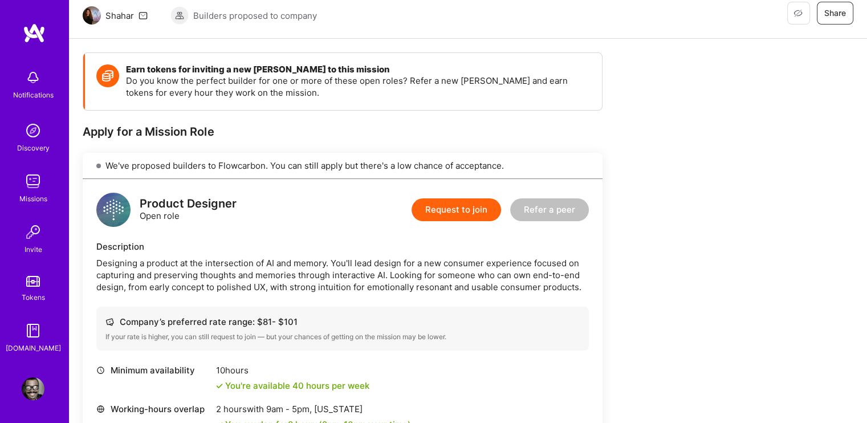
click at [470, 212] on button "Request to join" at bounding box center [456, 209] width 89 height 23
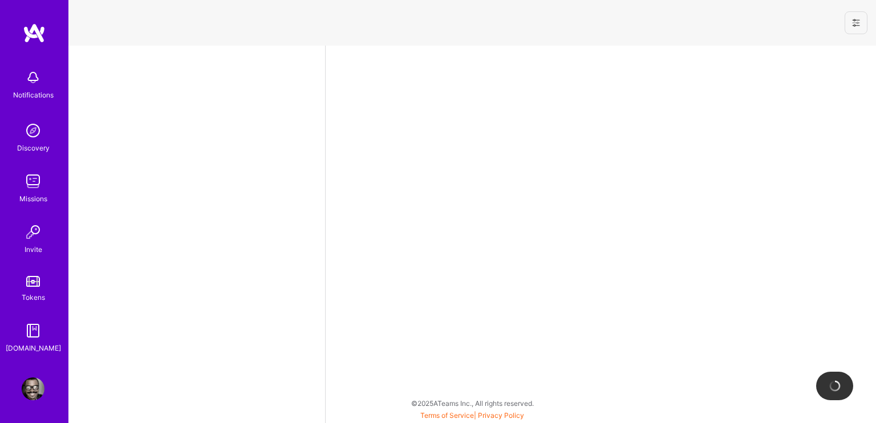
select select "NG"
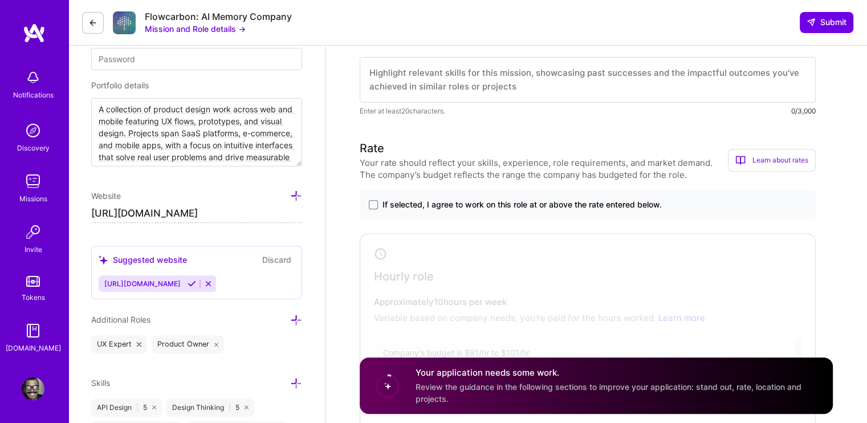
scroll to position [399, 0]
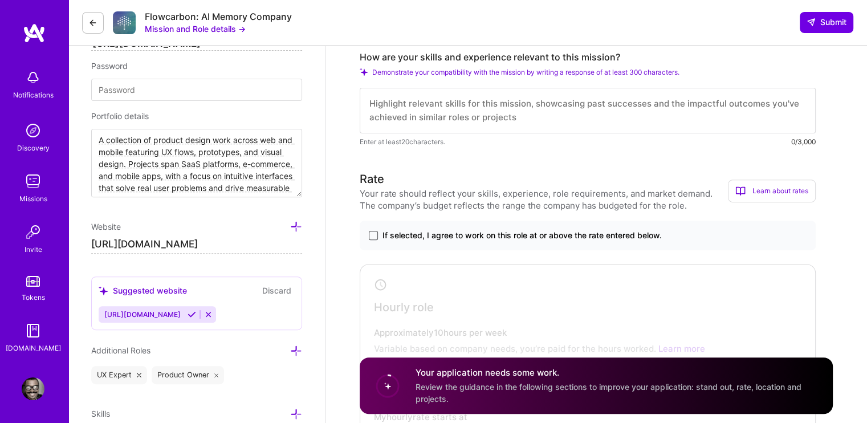
click at [374, 232] on span at bounding box center [373, 235] width 9 height 9
click at [0, 0] on input "If selected, I agree to work on this role at or above the rate entered below." at bounding box center [0, 0] width 0 height 0
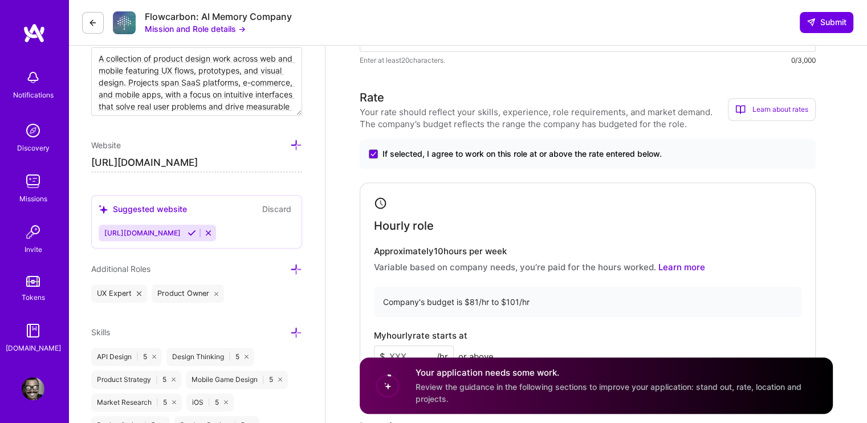
scroll to position [627, 0]
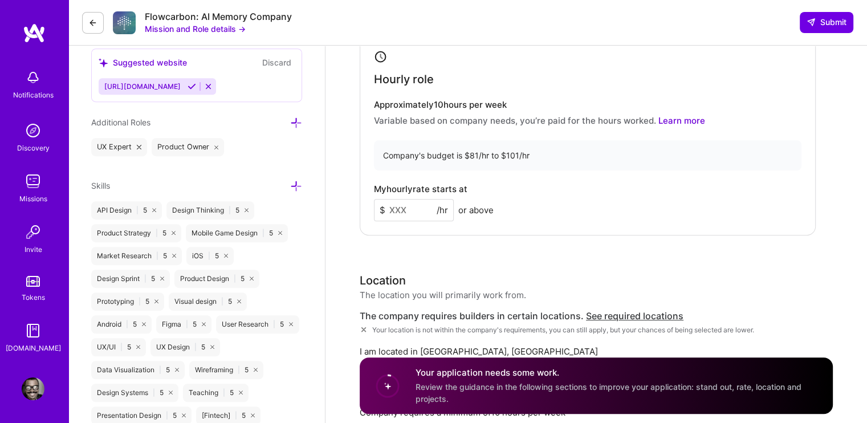
click at [407, 218] on input at bounding box center [414, 210] width 80 height 22
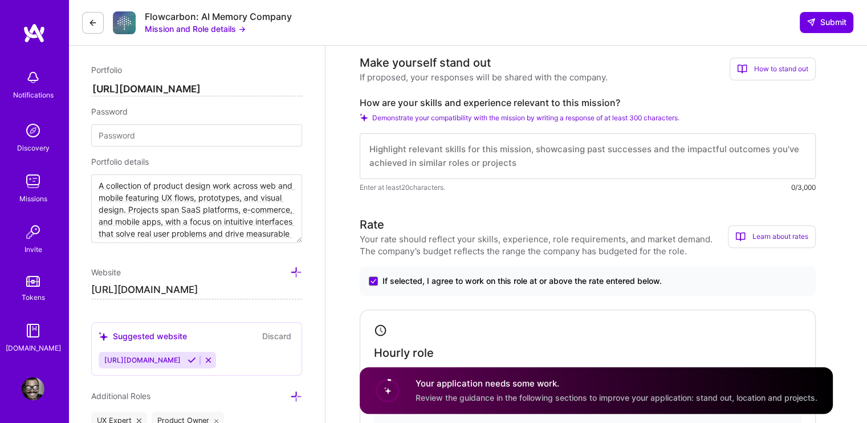
scroll to position [342, 0]
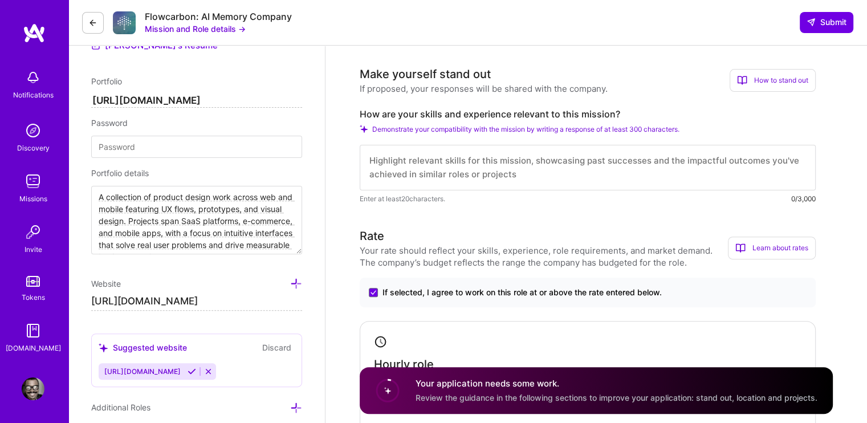
type input "80"
click at [404, 169] on textarea at bounding box center [588, 168] width 456 height 46
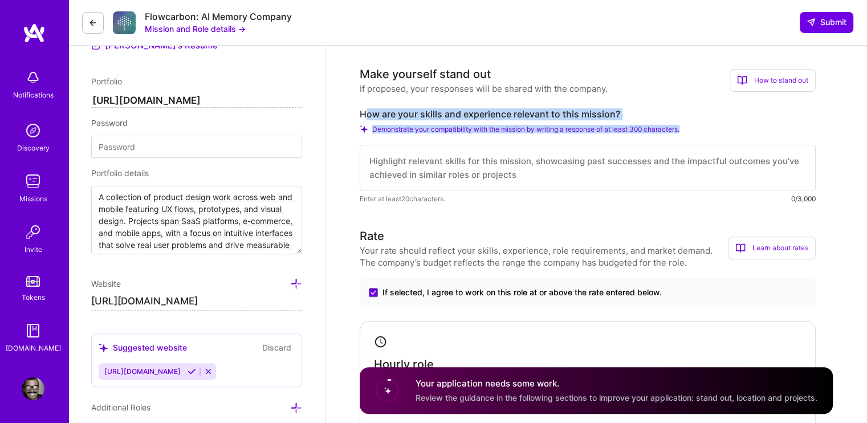
drag, startPoint x: 364, startPoint y: 113, endPoint x: 700, endPoint y: 127, distance: 336.6
click at [700, 127] on div "How are your skills and experience relevant to this mission? Demonstrate your c…" at bounding box center [588, 156] width 456 height 96
copy div "ow are your skills and experience relevant to this mission? Demonstrate your co…"
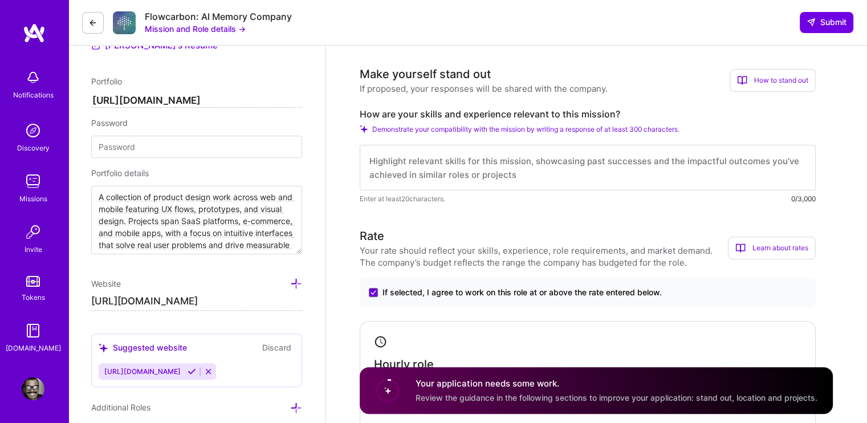
click at [388, 164] on textarea at bounding box center [588, 168] width 456 height 46
paste textarea "With years of experience designing clean, intuitive interfaces in Figma, I exce…"
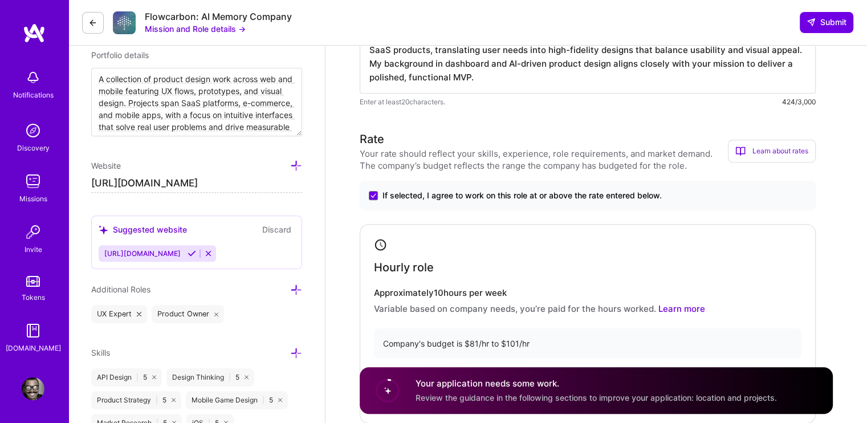
scroll to position [434, 0]
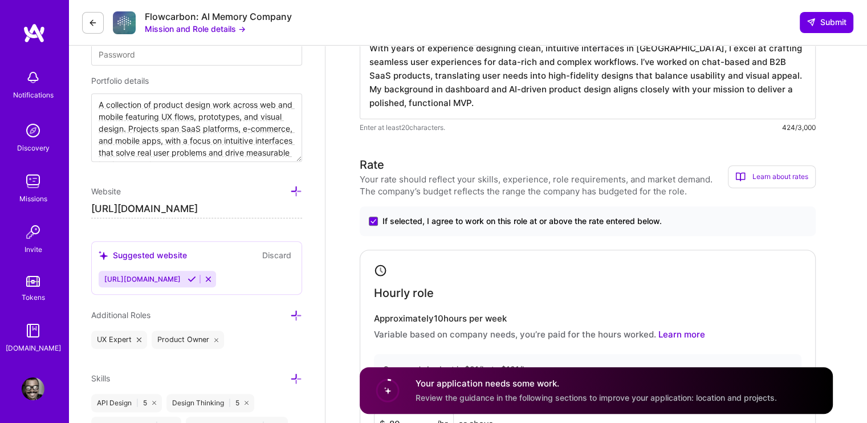
type textarea "With years of experience designing clean, intuitive interfaces in Figma, I exce…"
click at [213, 275] on icon at bounding box center [208, 279] width 9 height 9
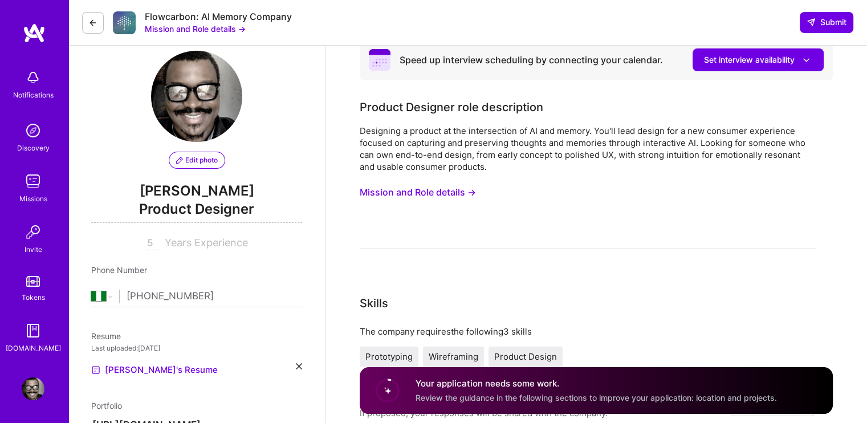
scroll to position [0, 0]
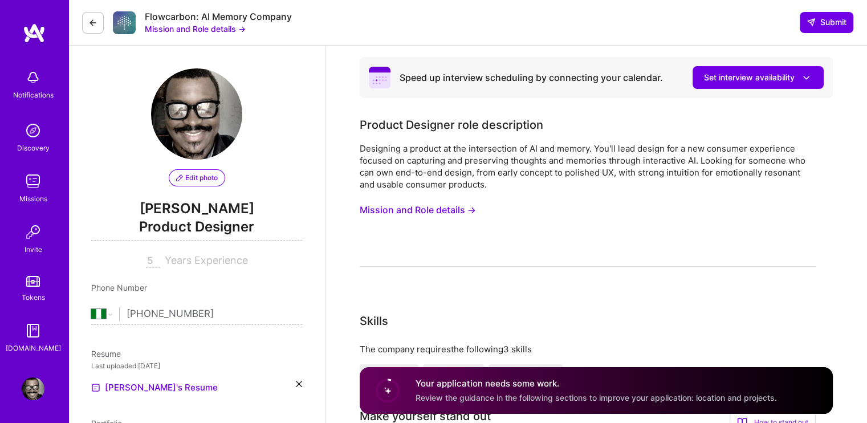
click at [152, 264] on input "5" at bounding box center [153, 261] width 14 height 14
type input "5"
click at [747, 75] on span "Set interview availability" at bounding box center [758, 78] width 108 height 12
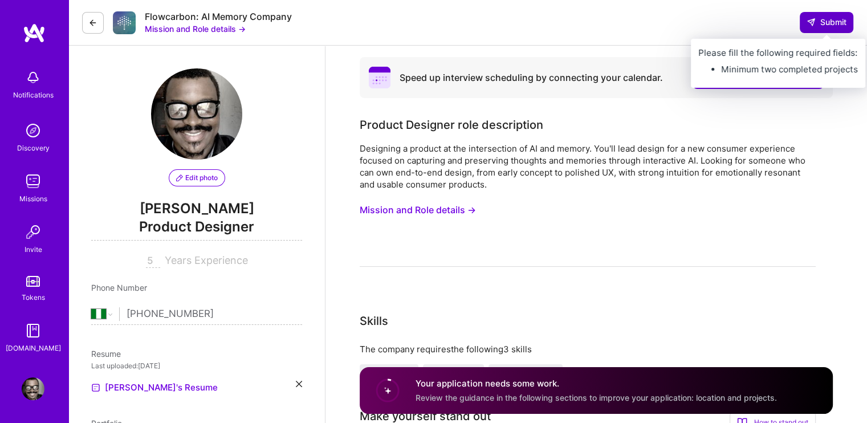
click at [814, 27] on span "Submit" at bounding box center [827, 22] width 40 height 11
click at [824, 25] on span "Submit" at bounding box center [827, 22] width 40 height 11
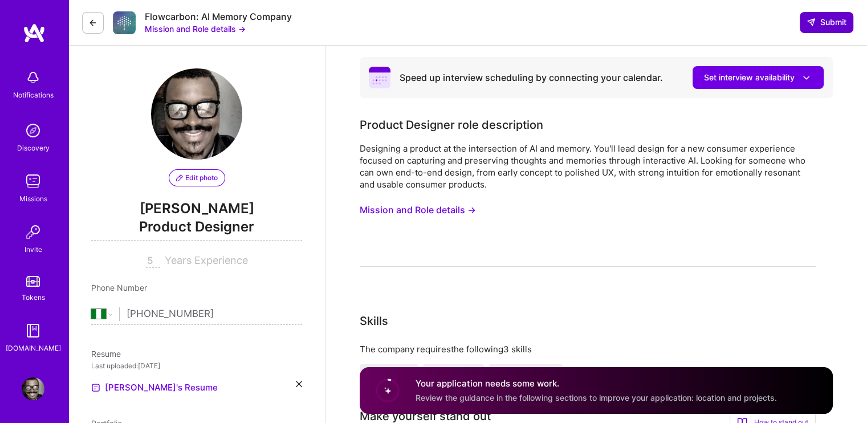
click at [824, 25] on span "Submit" at bounding box center [827, 22] width 40 height 11
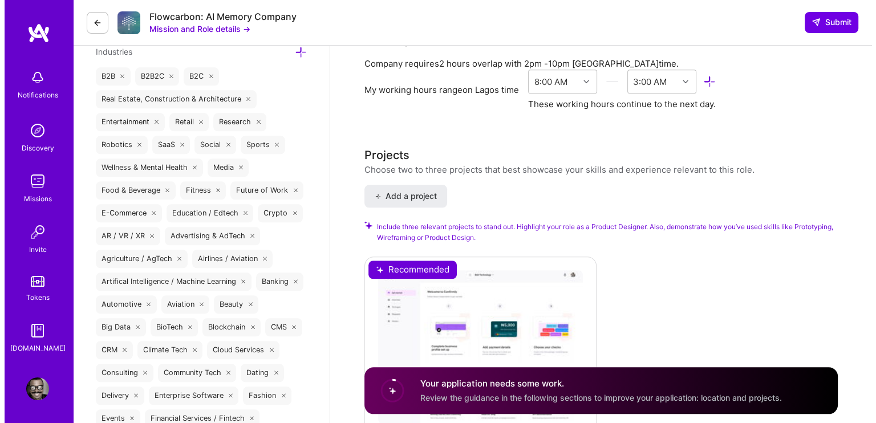
scroll to position [1254, 0]
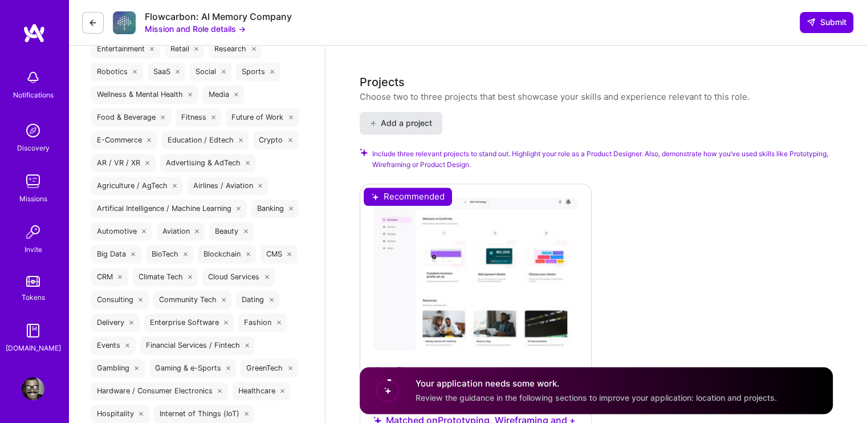
click at [401, 123] on span "Add a project" at bounding box center [401, 122] width 62 height 11
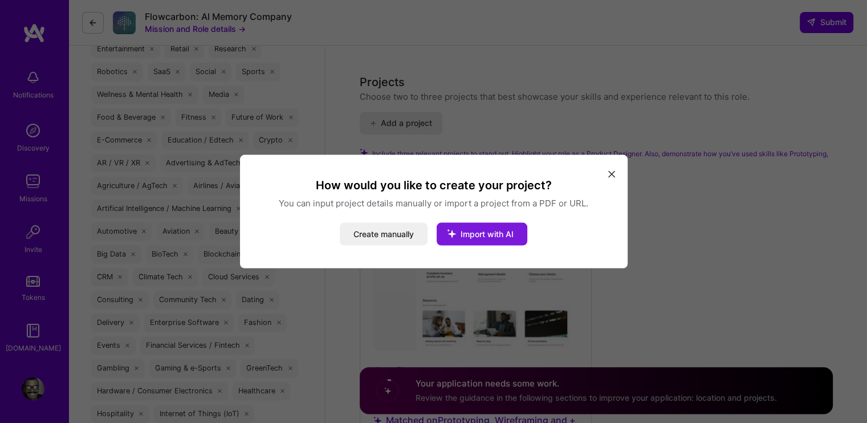
click at [486, 231] on span "Import with AI" at bounding box center [487, 234] width 53 height 10
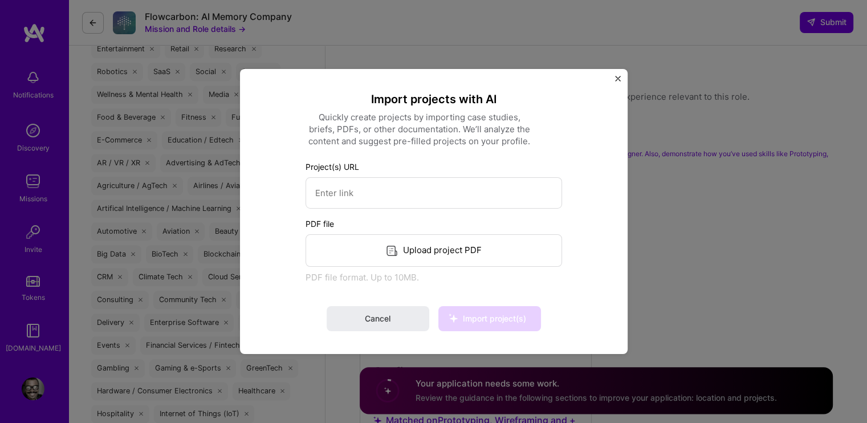
click at [615, 77] on img "Close" at bounding box center [618, 79] width 6 height 6
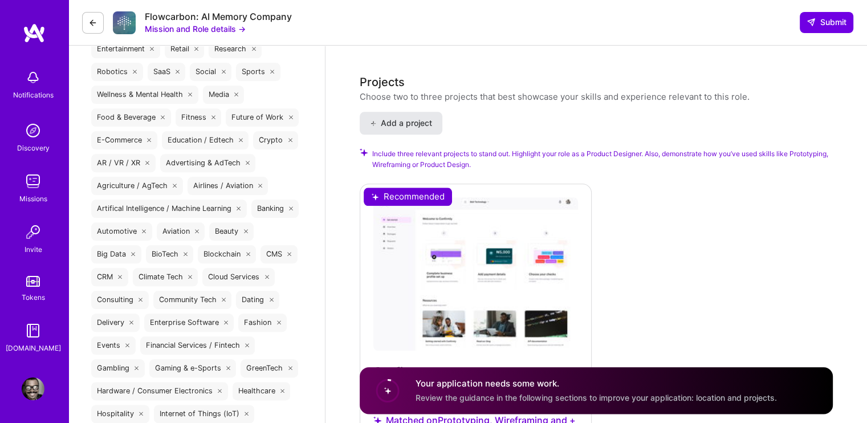
click at [409, 125] on span "Add a project" at bounding box center [401, 122] width 62 height 11
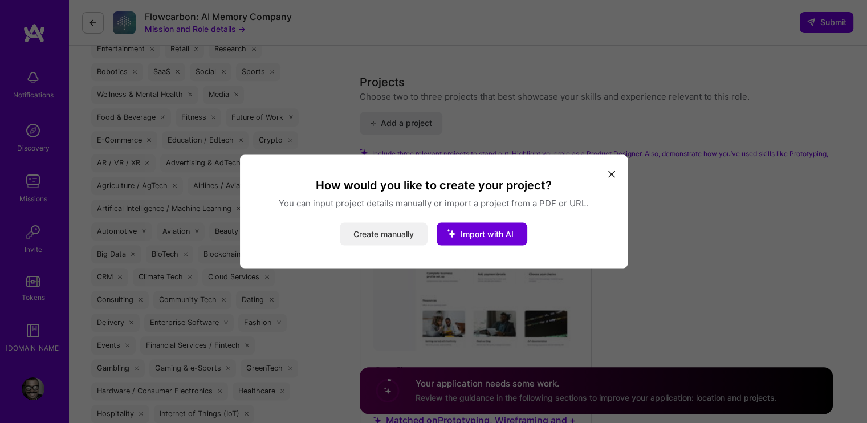
click at [386, 233] on button "Create manually" at bounding box center [384, 234] width 88 height 23
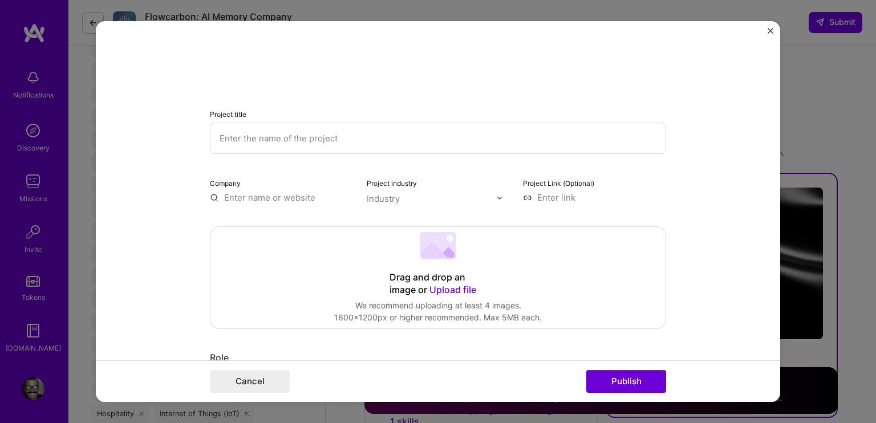
click at [374, 138] on input "text" at bounding box center [438, 138] width 456 height 31
click at [319, 141] on input "text" at bounding box center [438, 138] width 456 height 31
click at [378, 196] on div "Industry" at bounding box center [383, 199] width 33 height 12
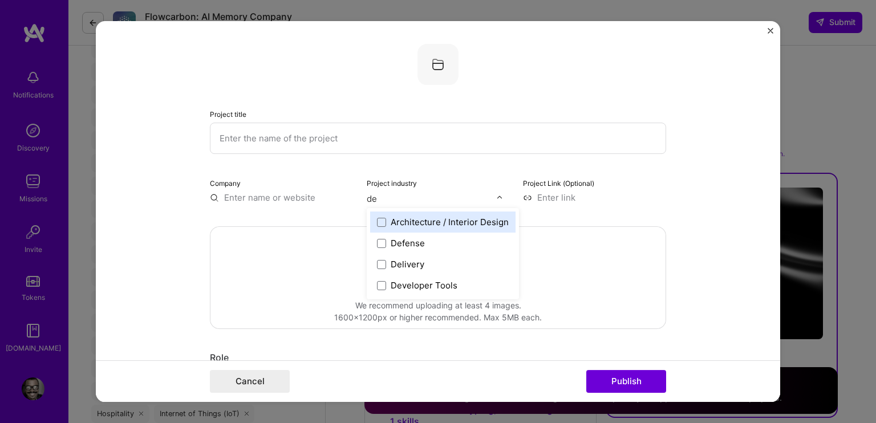
type input "d"
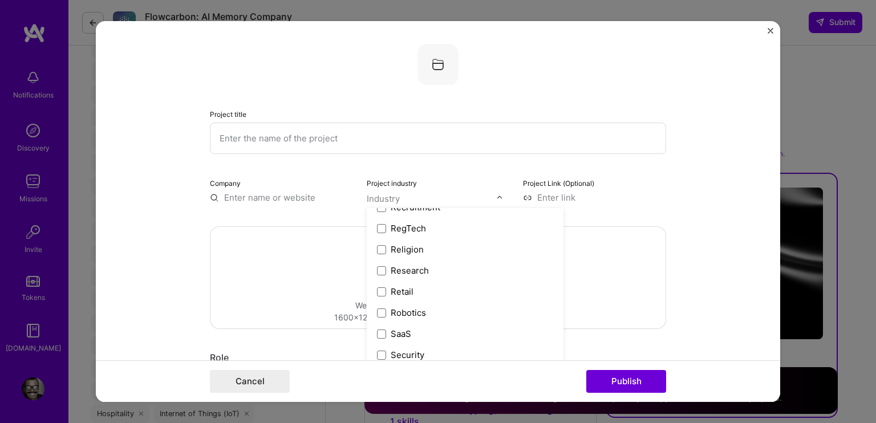
scroll to position [2367, 0]
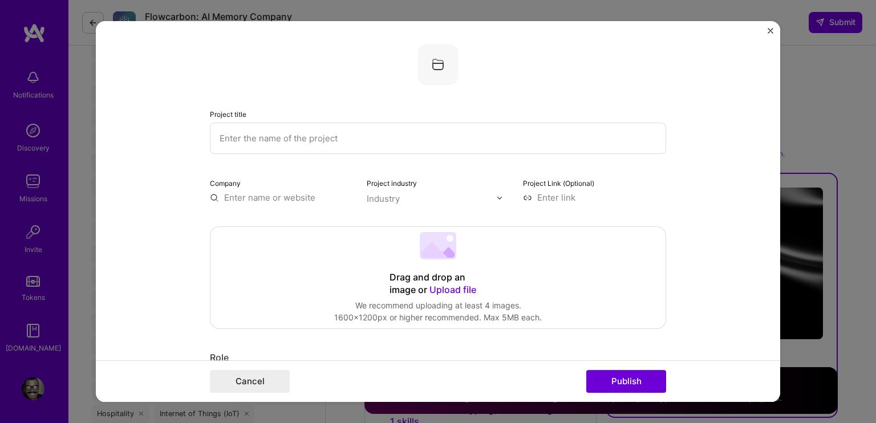
click at [386, 144] on input "text" at bounding box center [438, 138] width 456 height 31
click at [404, 200] on input "text" at bounding box center [432, 199] width 130 height 12
click at [246, 74] on div at bounding box center [438, 64] width 456 height 41
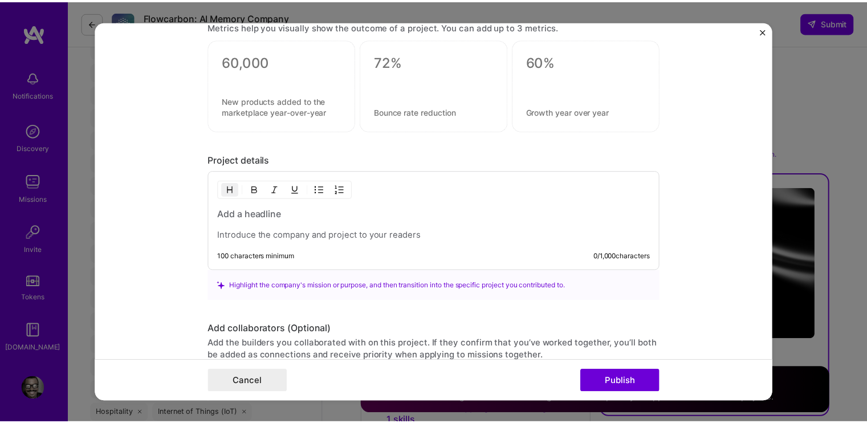
scroll to position [923, 0]
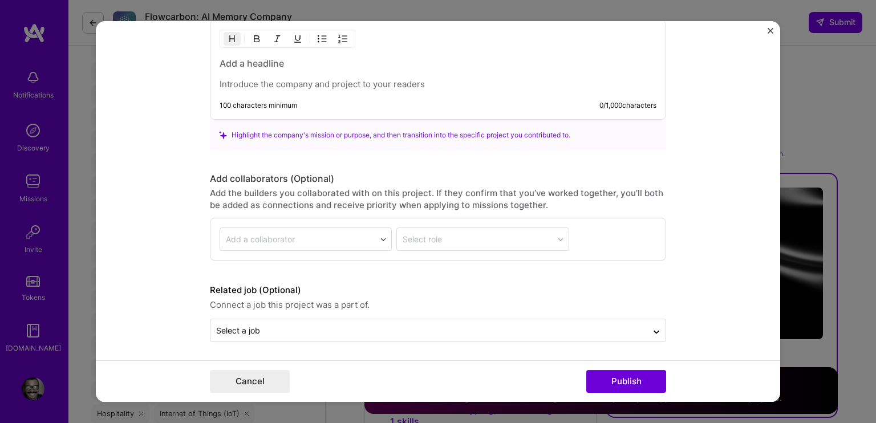
click at [766, 26] on form "Project title Company Project industry Industry Project Link (Optional) Drag an…" at bounding box center [438, 211] width 684 height 381
click at [770, 37] on button "Close" at bounding box center [770, 34] width 6 height 12
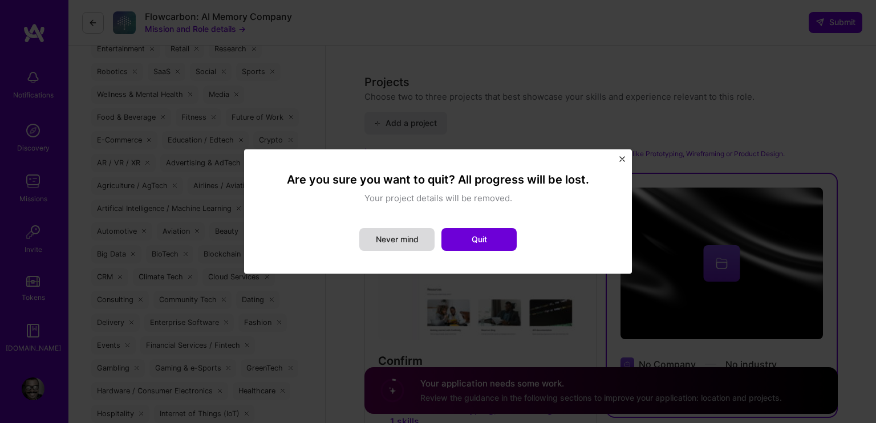
click at [412, 234] on button "Never mind" at bounding box center [396, 239] width 75 height 23
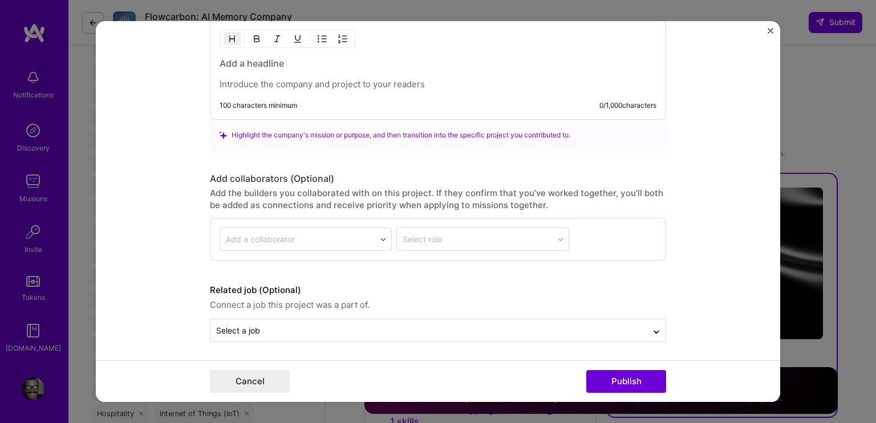
click at [769, 29] on img "Close" at bounding box center [770, 31] width 6 height 6
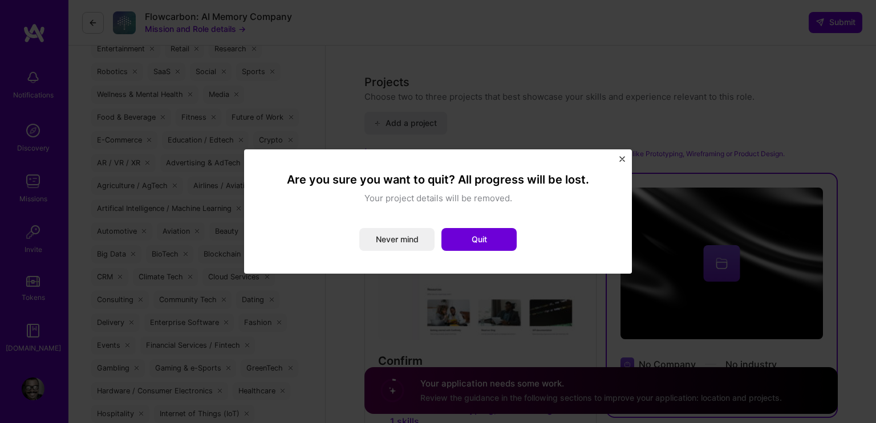
click at [502, 238] on button "Quit" at bounding box center [478, 239] width 75 height 23
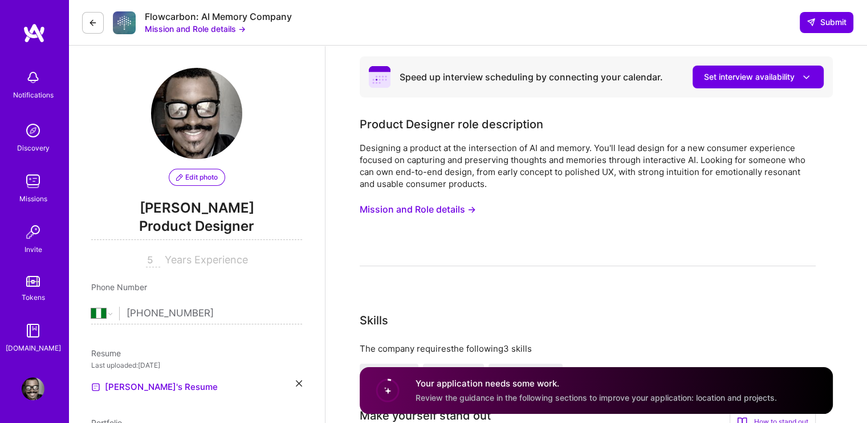
scroll to position [0, 0]
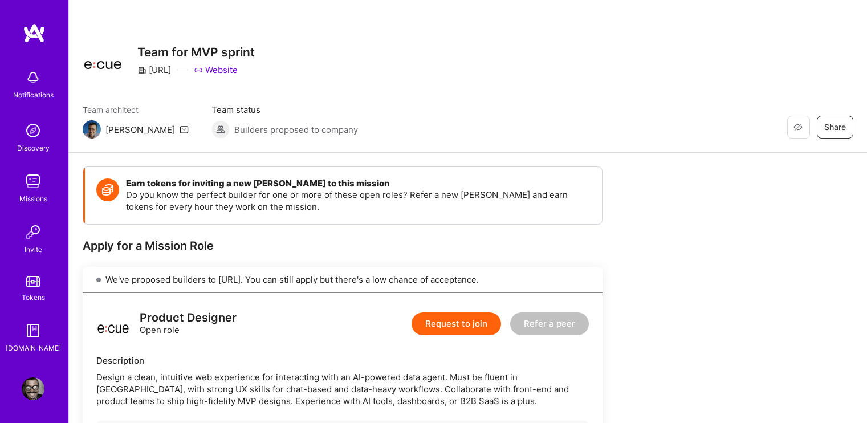
scroll to position [171, 0]
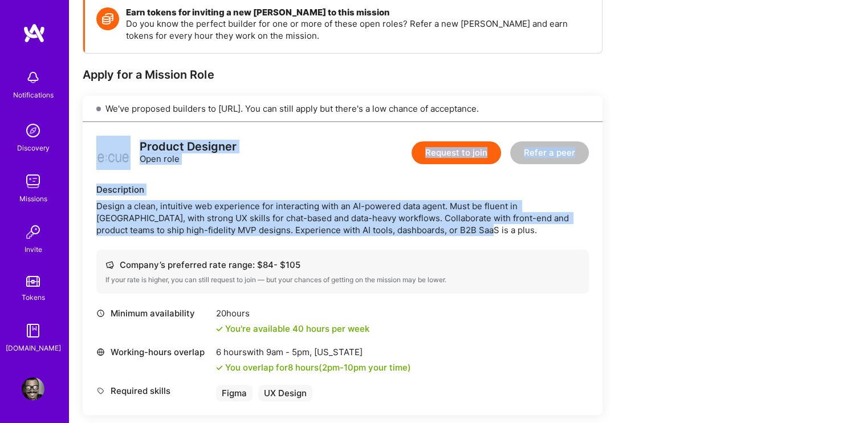
drag, startPoint x: 0, startPoint y: 0, endPoint x: 448, endPoint y: 231, distance: 504.3
click at [448, 231] on div "Product Designer Open role Request to join Refer a peer Description Design a cl…" at bounding box center [343, 268] width 520 height 293
copy div "Product Designer Open role Request to join Refer a peer Description Design a cl…"
click at [457, 225] on div "Design a clean, intuitive web experience for interacting with an AI-powered dat…" at bounding box center [342, 218] width 493 height 36
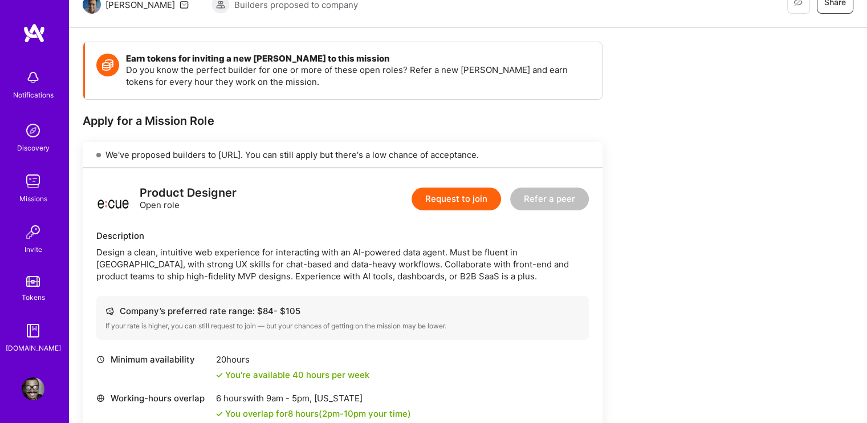
scroll to position [0, 0]
